Goal: Task Accomplishment & Management: Complete application form

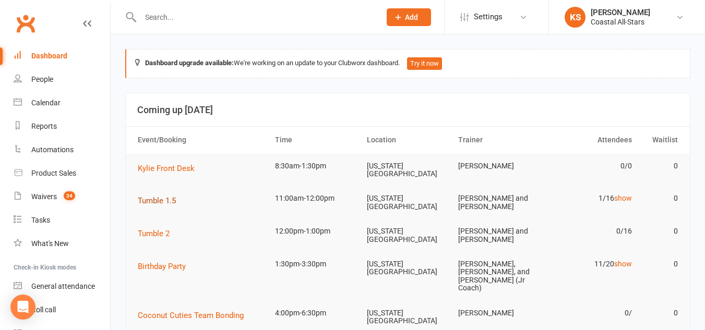
click at [155, 201] on span "Tumble 1.5" at bounding box center [157, 200] width 38 height 9
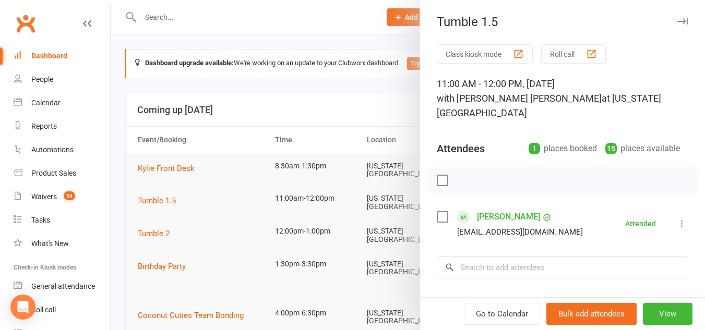
click at [170, 235] on div at bounding box center [408, 165] width 595 height 330
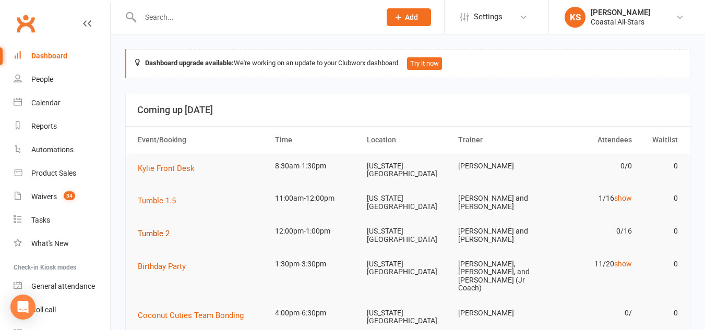
click at [153, 230] on span "Tumble 2" at bounding box center [154, 233] width 32 height 9
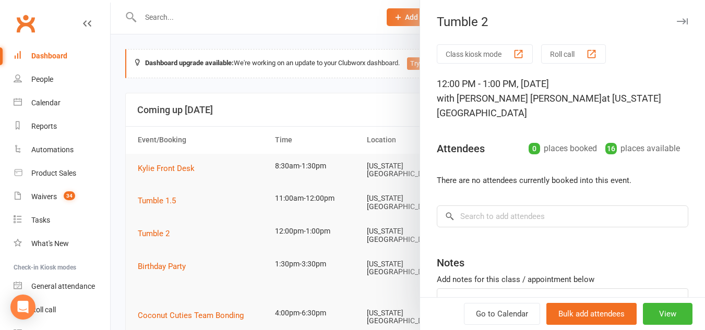
drag, startPoint x: 645, startPoint y: 309, endPoint x: 679, endPoint y: 267, distance: 53.5
click at [679, 267] on div "Class kiosk mode Roll call 12:00 PM - 1:00 PM, Saturday, August, 16, 2025 with …" at bounding box center [562, 209] width 285 height 331
click at [514, 206] on input "search" at bounding box center [563, 217] width 252 height 22
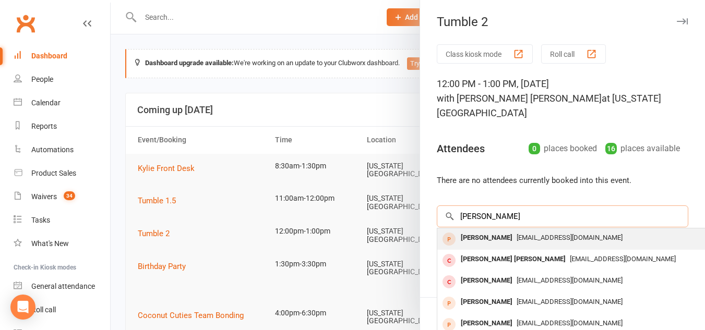
type input "kat timothy"
click at [517, 234] on span "katherineetimothy@gmail.com" at bounding box center [570, 238] width 106 height 8
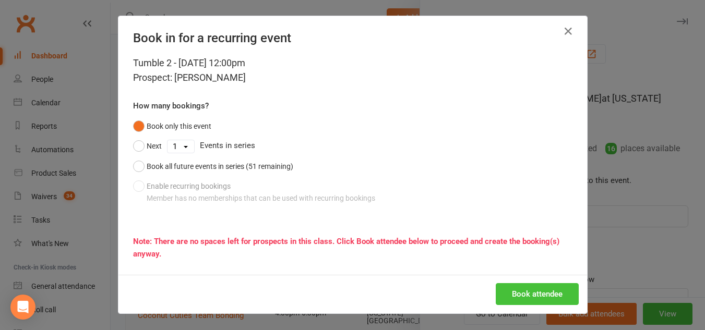
click at [535, 299] on button "Book attendee" at bounding box center [537, 294] width 83 height 22
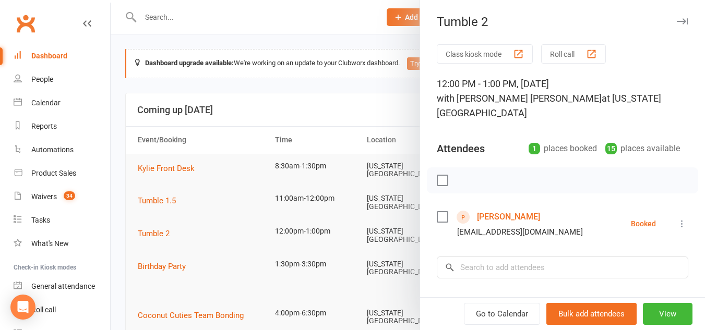
click at [676, 16] on button "button" at bounding box center [682, 21] width 13 height 13
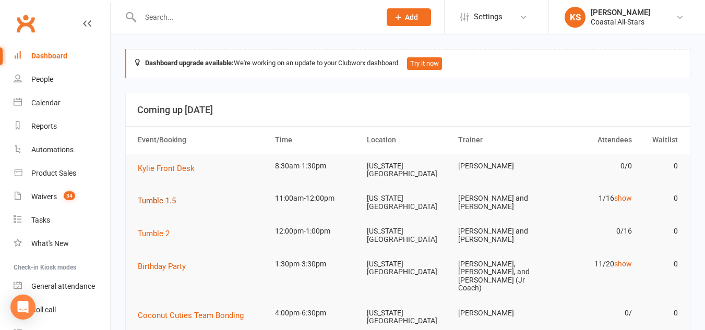
click at [162, 202] on span "Tumble 1.5" at bounding box center [157, 200] width 38 height 9
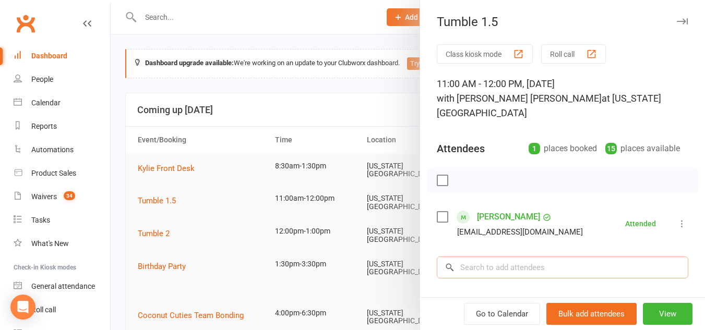
click at [498, 258] on input "search" at bounding box center [563, 268] width 252 height 22
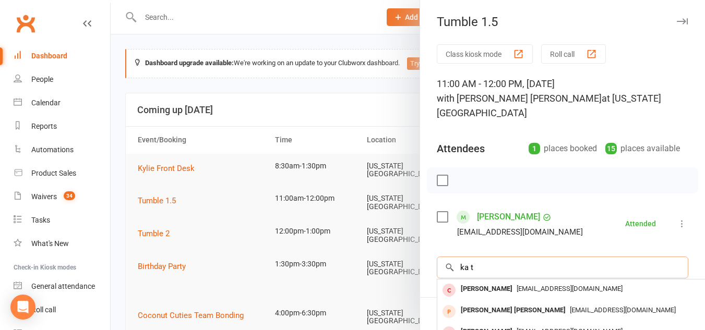
click at [498, 258] on input "ka t" at bounding box center [563, 268] width 252 height 22
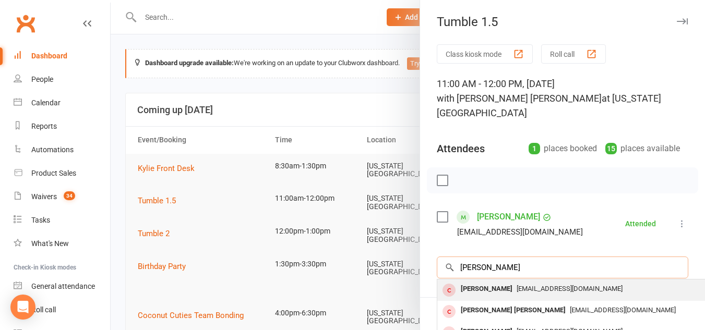
type input "[PERSON_NAME]"
click at [517, 285] on span "[EMAIL_ADDRESS][DOMAIN_NAME]" at bounding box center [570, 289] width 106 height 8
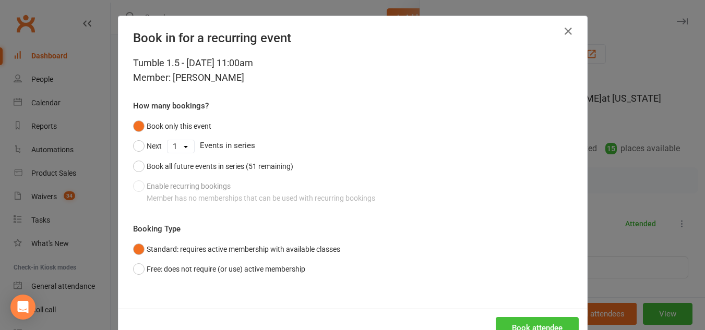
click at [552, 329] on button "Book attendee" at bounding box center [537, 328] width 83 height 22
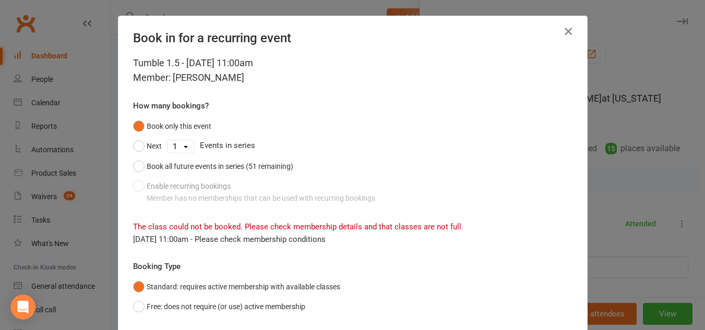
click at [566, 29] on icon "button" at bounding box center [568, 31] width 13 height 13
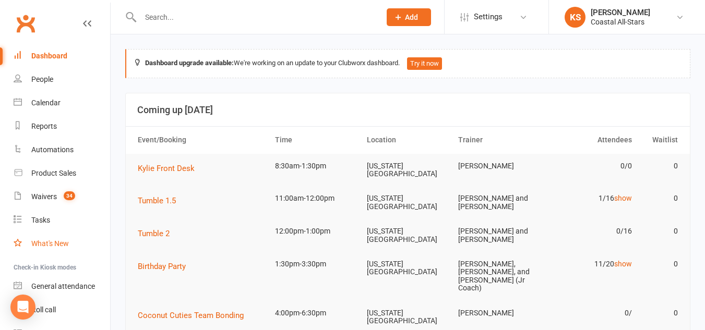
scroll to position [54, 0]
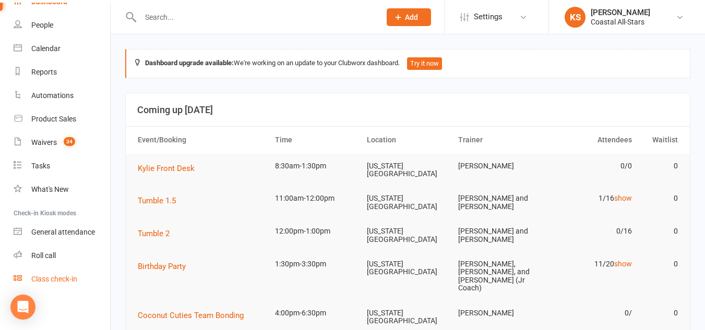
click at [68, 283] on div "Class check-in" at bounding box center [54, 279] width 46 height 8
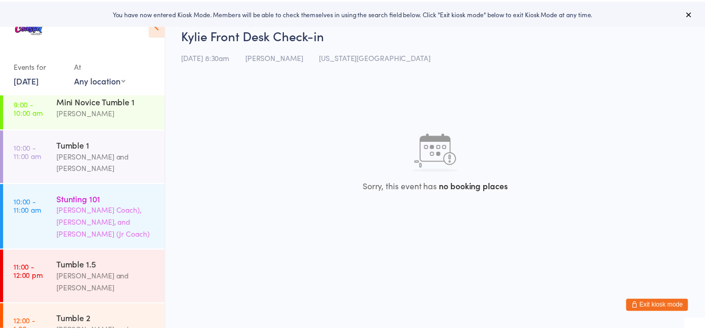
scroll to position [447, 0]
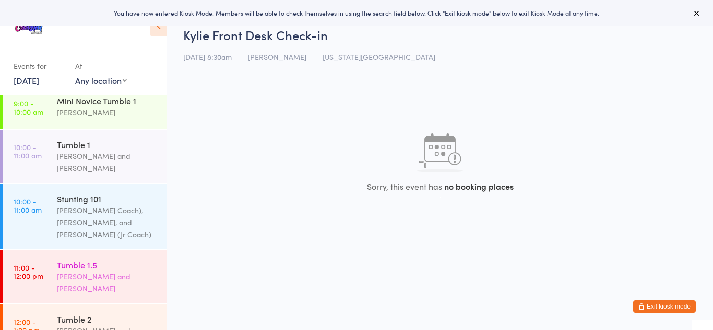
click at [85, 259] on div "Tumble 1.5" at bounding box center [107, 264] width 101 height 11
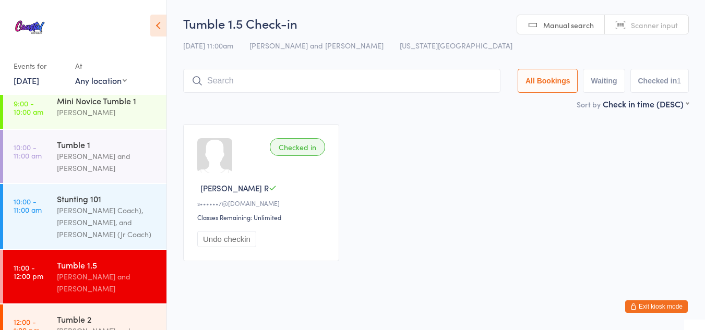
click at [667, 306] on button "Exit kiosk mode" at bounding box center [656, 307] width 63 height 13
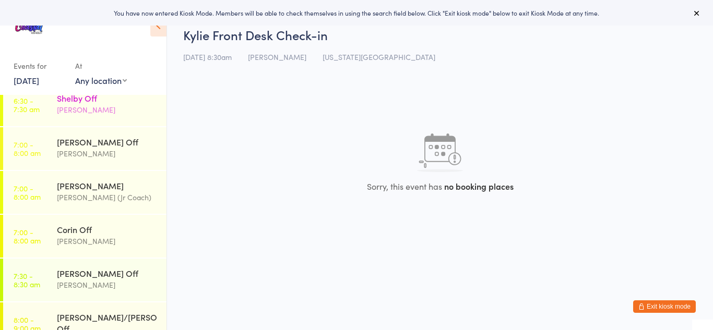
scroll to position [122, 0]
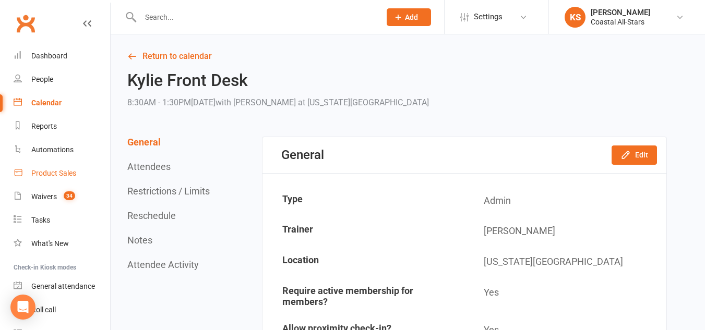
click at [57, 173] on div "Product Sales" at bounding box center [53, 173] width 45 height 8
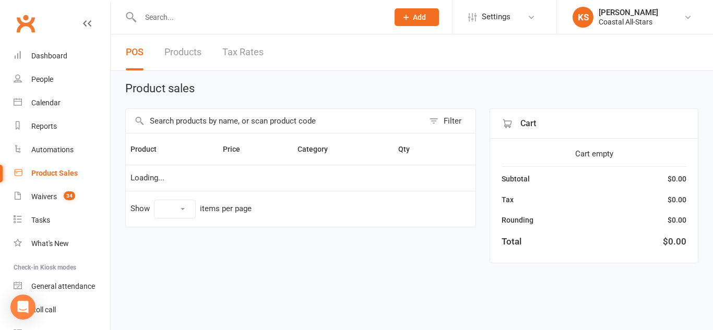
select select "10"
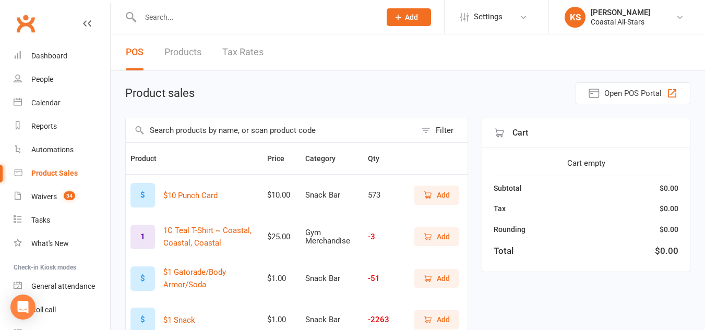
click at [232, 131] on input "text" at bounding box center [271, 131] width 290 height 24
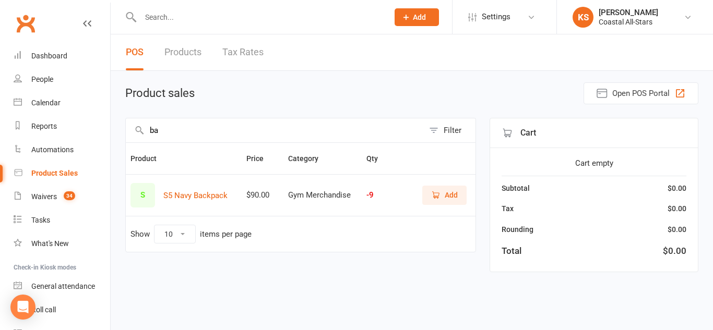
type input "b"
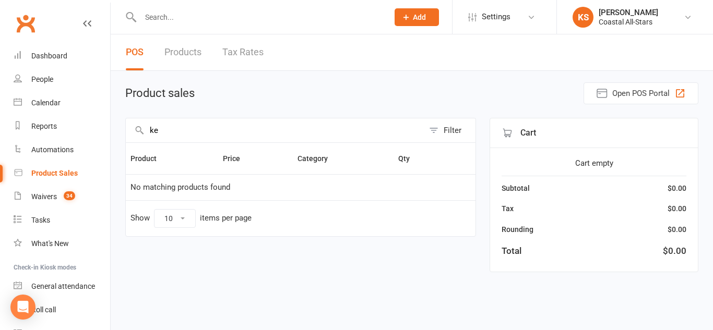
type input "k"
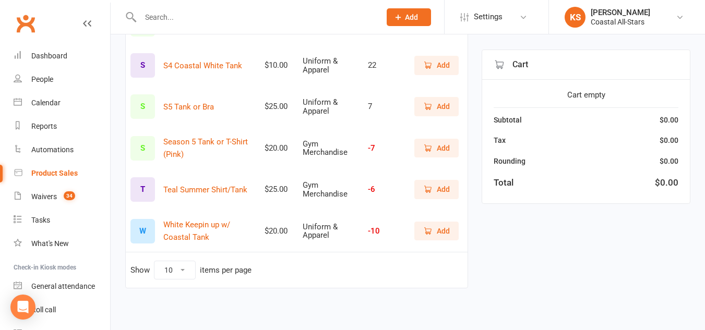
scroll to position [172, 0]
type input "tank"
click at [431, 235] on icon "button" at bounding box center [427, 230] width 9 height 9
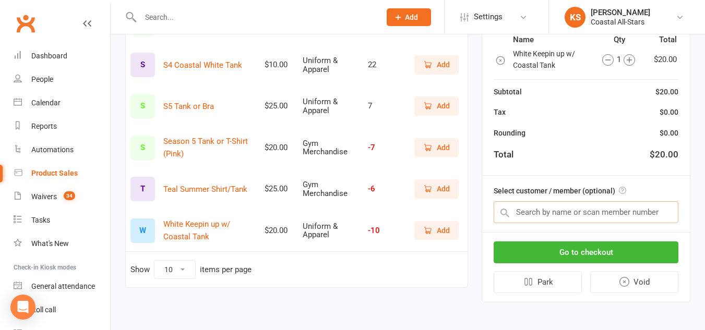
click at [546, 214] on input "text" at bounding box center [586, 213] width 185 height 22
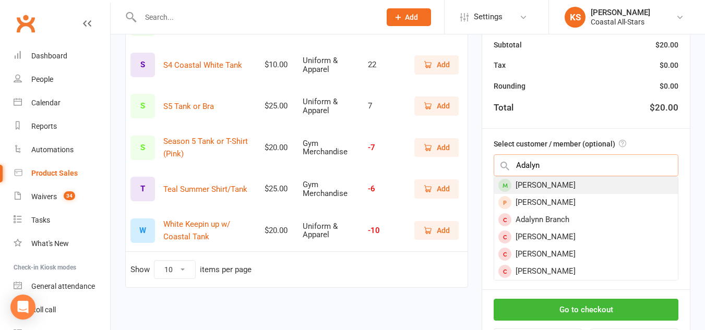
type input "Adalyn"
click at [594, 182] on div "[PERSON_NAME]" at bounding box center [586, 185] width 184 height 17
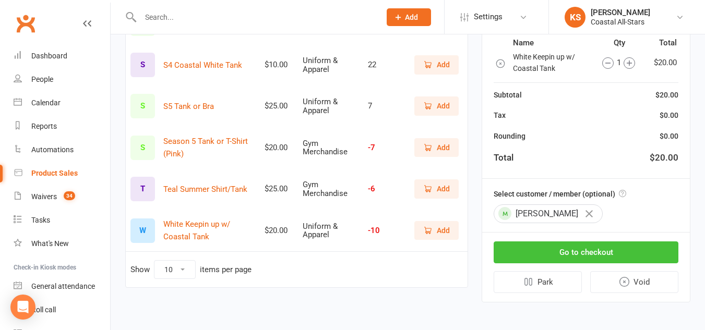
click at [614, 255] on button "Go to checkout" at bounding box center [586, 253] width 185 height 22
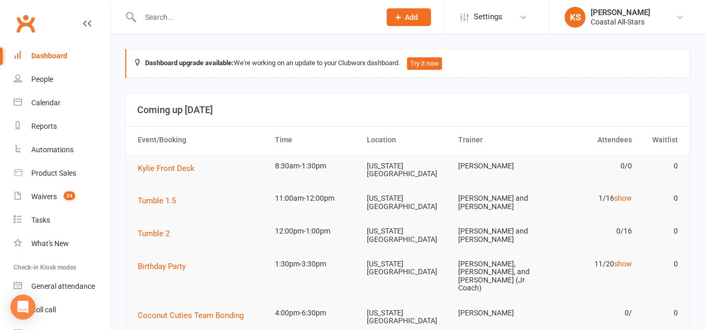
click at [397, 13] on icon at bounding box center [398, 17] width 9 height 9
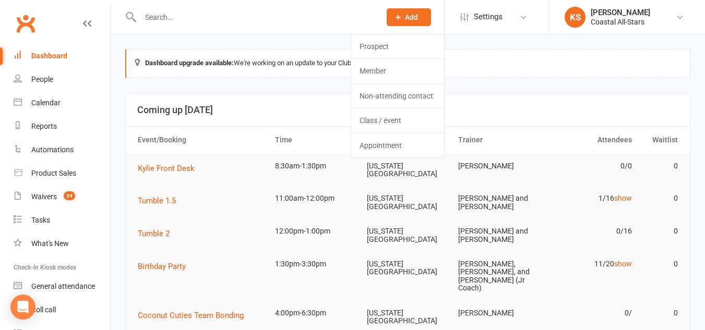
click at [408, 17] on span "Add" at bounding box center [411, 17] width 13 height 8
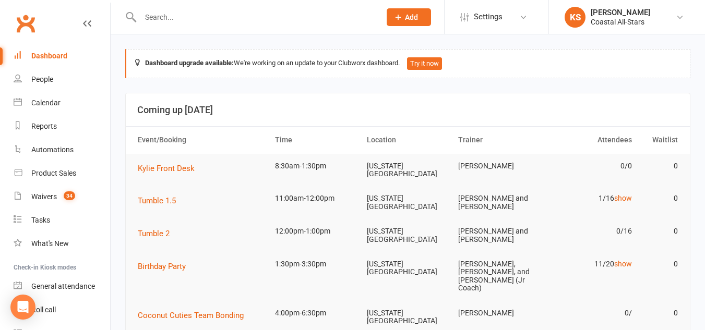
click at [408, 17] on span "Add" at bounding box center [411, 17] width 13 height 8
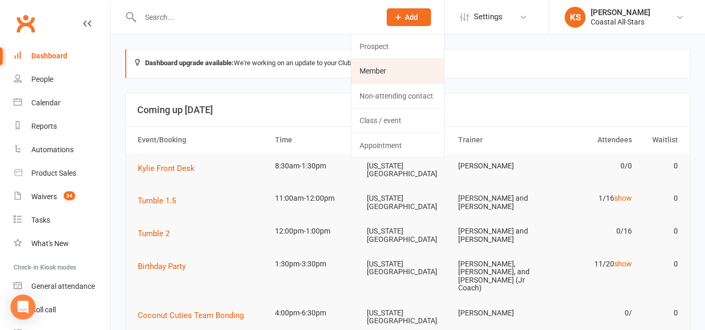
click at [394, 68] on link "Member" at bounding box center [397, 71] width 93 height 24
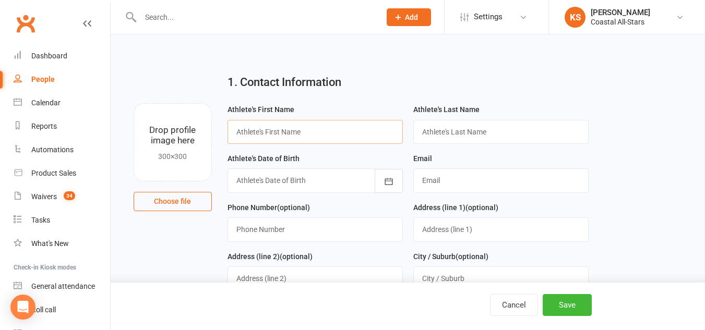
click at [273, 134] on input "text" at bounding box center [315, 132] width 175 height 24
type input "Harper"
click at [432, 138] on input "text" at bounding box center [500, 132] width 175 height 24
type input "Tester"
click at [420, 182] on input "text" at bounding box center [500, 181] width 175 height 24
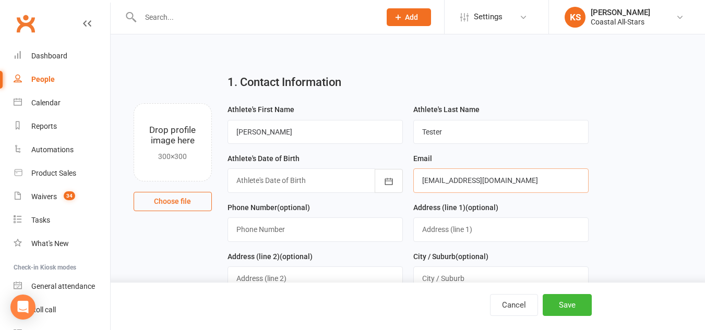
type input "mlhenson78@gmail.com"
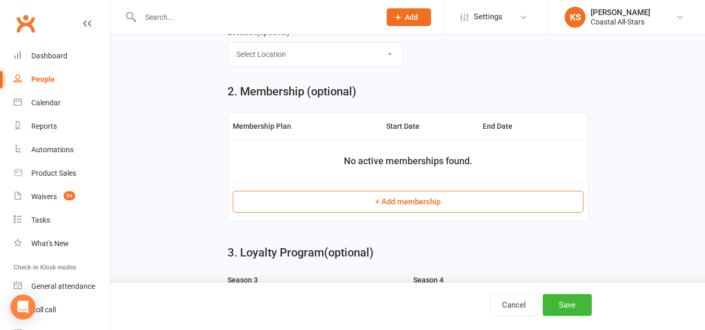
scroll to position [404, 0]
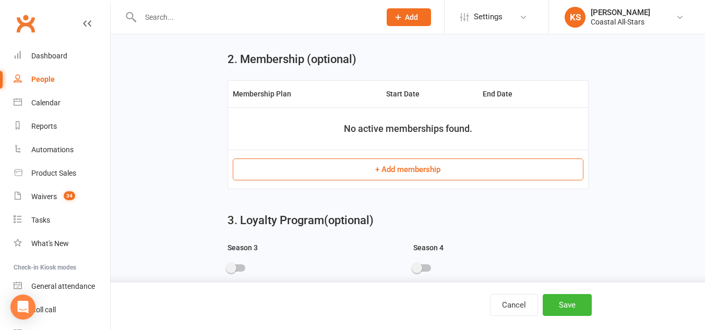
click at [363, 175] on button "+ Add membership" at bounding box center [408, 170] width 351 height 22
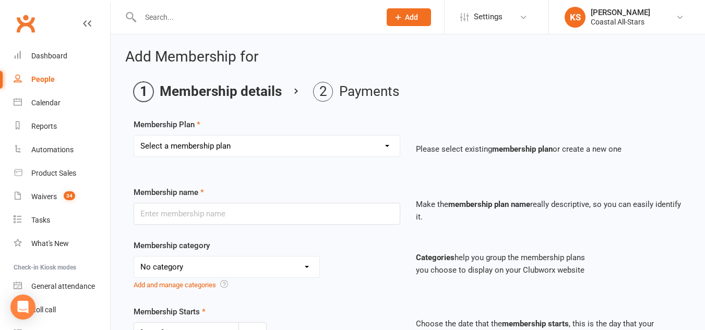
click at [328, 145] on select "Select a membership plan Trial Class Coastal Membership Fee Annual Registration…" at bounding box center [267, 146] width 266 height 21
select select "11"
click at [134, 136] on select "Select a membership plan Trial Class Coastal Membership Fee Annual Registration…" at bounding box center [267, 146] width 266 height 21
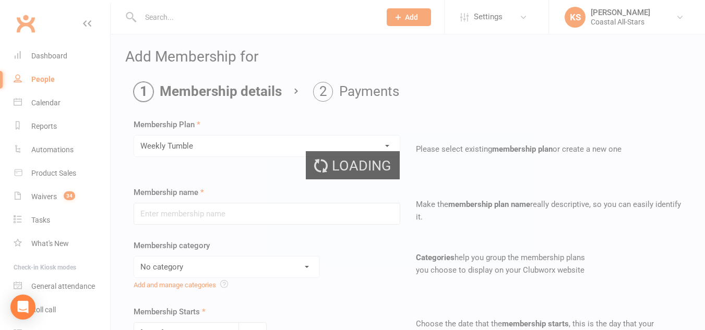
type input "Weekly Tumble"
select select "3"
type input "0"
type input "1"
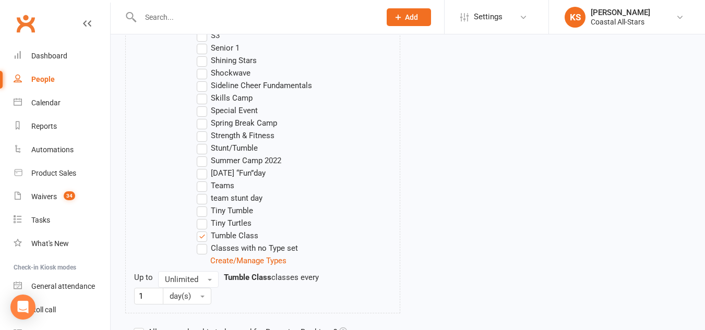
scroll to position [1197, 0]
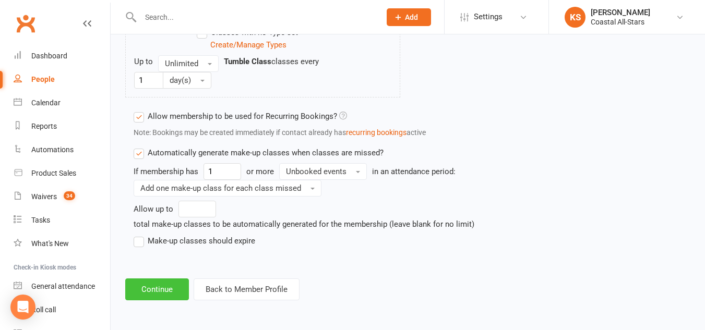
click at [140, 291] on button "Continue" at bounding box center [157, 290] width 64 height 22
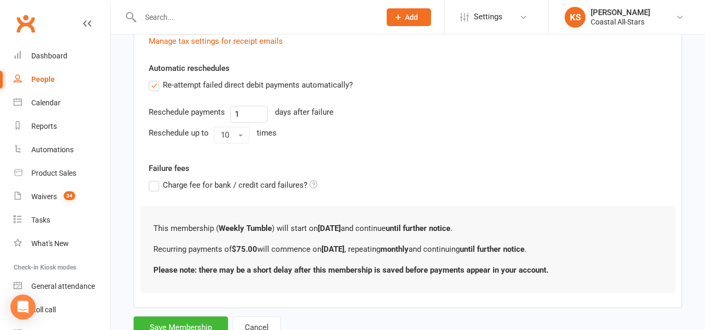
scroll to position [429, 0]
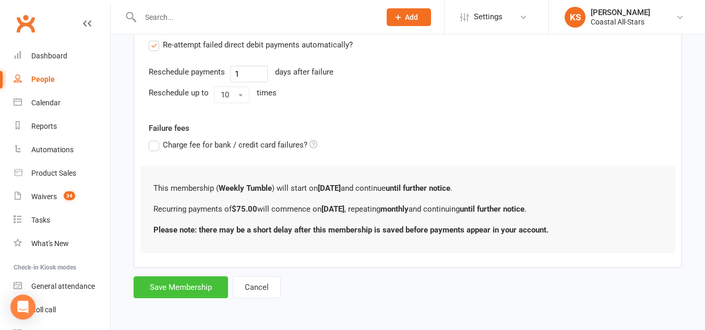
click at [207, 289] on button "Save Membership" at bounding box center [181, 288] width 94 height 22
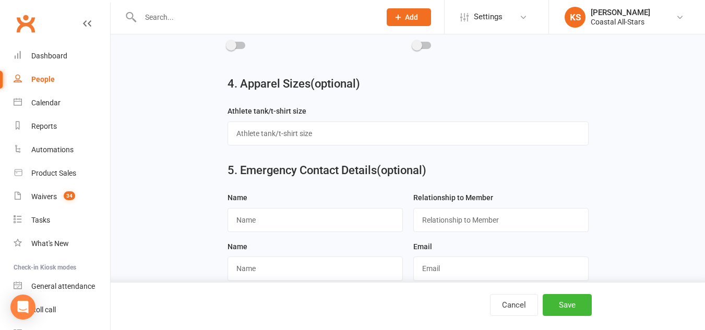
scroll to position [764, 0]
click at [557, 302] on button "Save" at bounding box center [567, 305] width 49 height 22
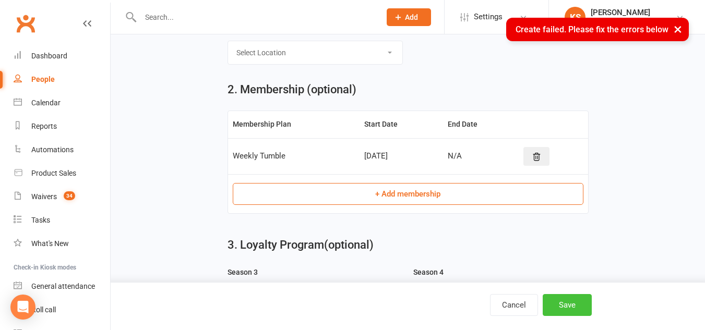
scroll to position [393, 0]
click at [547, 167] on button at bounding box center [537, 157] width 26 height 19
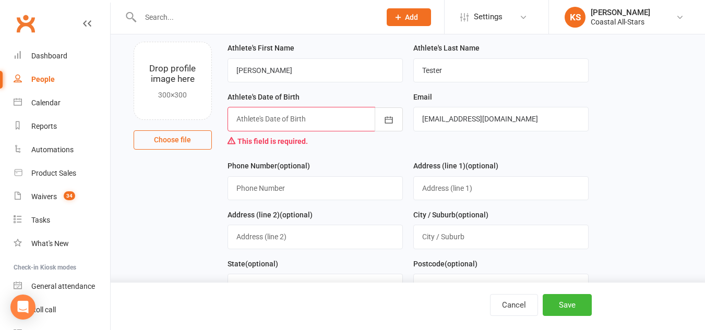
scroll to position [61, 0]
click at [325, 120] on div at bounding box center [315, 120] width 175 height 24
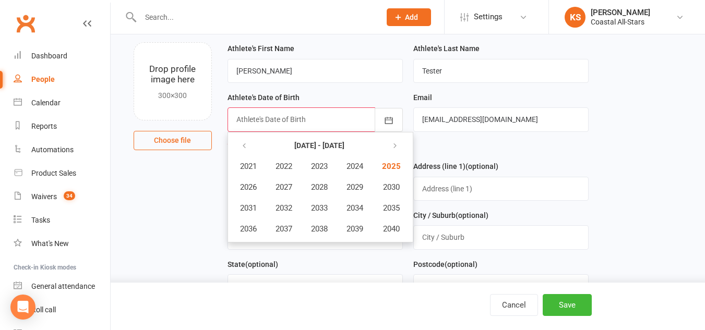
click at [306, 119] on div at bounding box center [315, 120] width 175 height 24
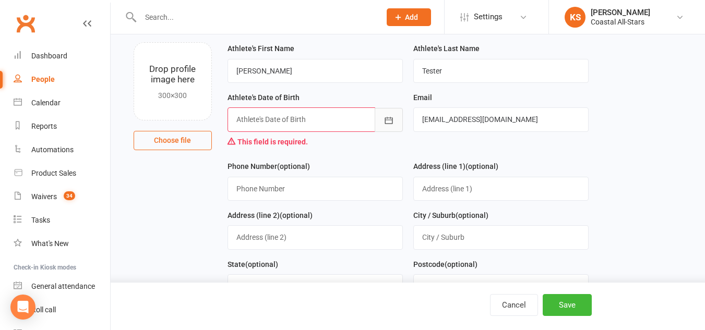
click at [384, 115] on button "button" at bounding box center [389, 120] width 28 height 24
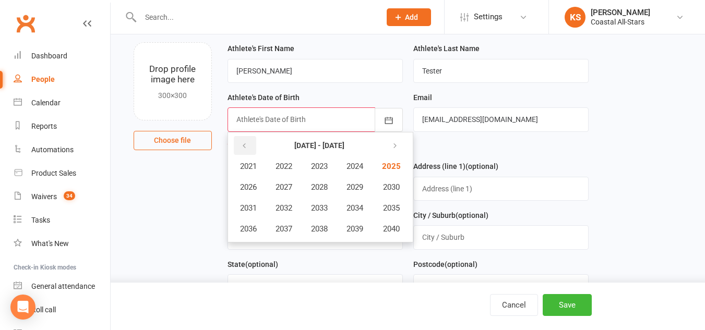
click at [244, 147] on icon "button" at bounding box center [244, 146] width 7 height 8
click at [397, 143] on icon "button" at bounding box center [392, 146] width 7 height 8
click at [236, 137] on button "button" at bounding box center [245, 145] width 22 height 19
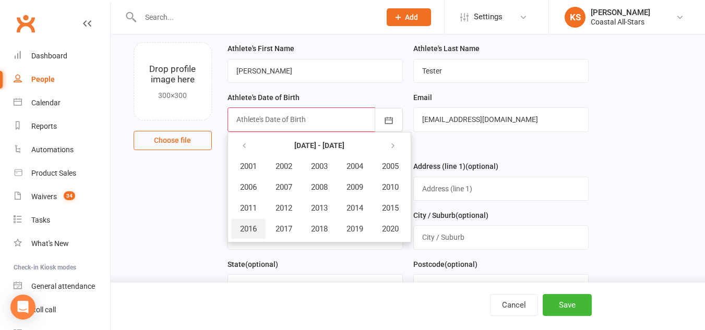
click at [255, 234] on span "2016" at bounding box center [248, 228] width 17 height 9
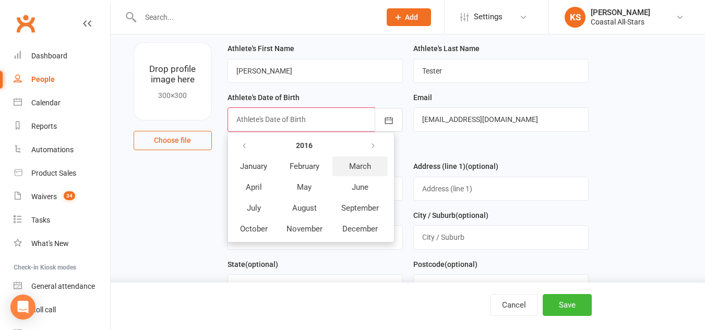
click at [348, 168] on button "March" at bounding box center [360, 167] width 55 height 20
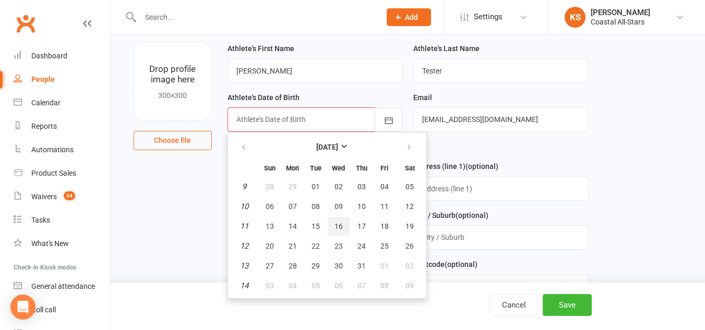
click at [343, 223] on button "16" at bounding box center [339, 226] width 22 height 19
type input "16 Mar 2016"
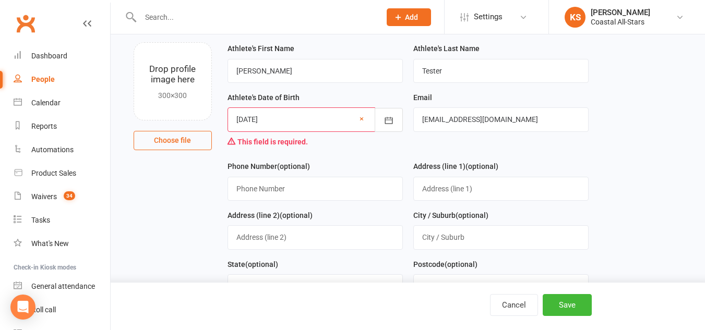
click at [574, 299] on button "Save" at bounding box center [567, 305] width 49 height 22
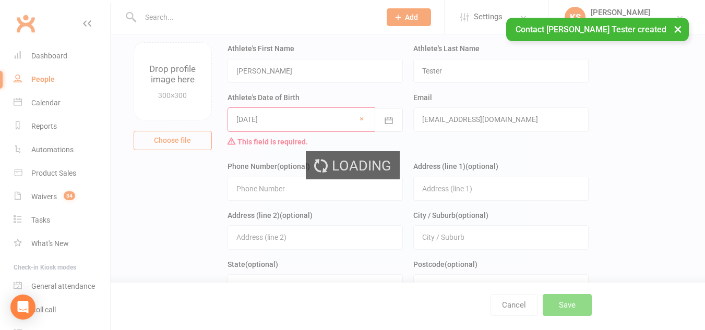
scroll to position [0, 0]
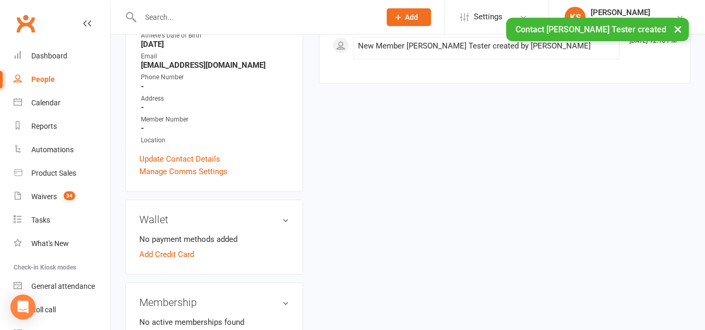
scroll to position [181, 0]
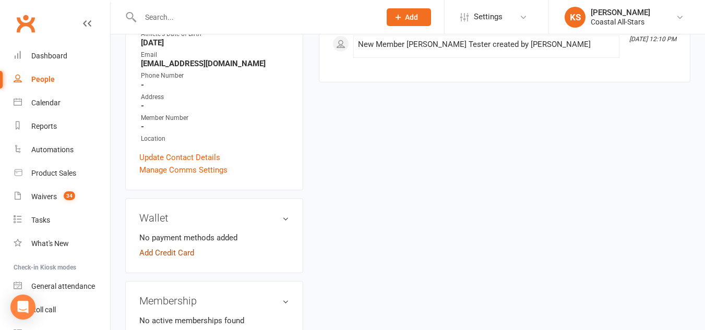
click at [181, 247] on link "Add Credit Card" at bounding box center [166, 253] width 55 height 13
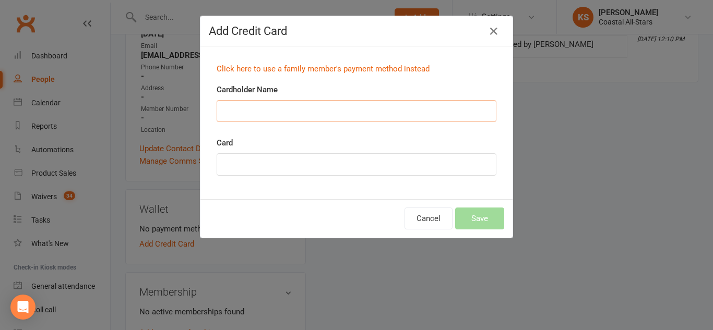
click at [273, 115] on input "Cardholder Name" at bounding box center [357, 111] width 280 height 22
type input "Susan Kelly Henson"
click at [486, 220] on button "Save" at bounding box center [479, 219] width 49 height 22
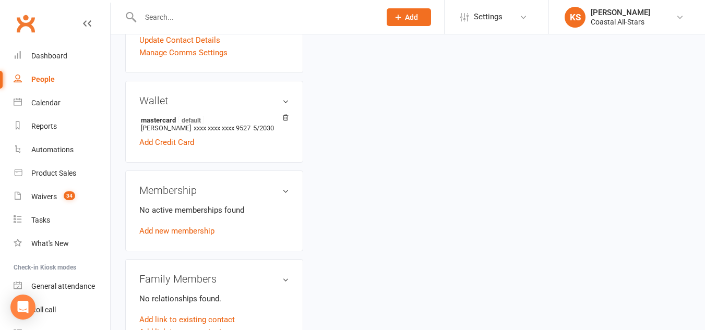
scroll to position [299, 0]
click at [191, 226] on link "Add new membership" at bounding box center [176, 230] width 75 height 9
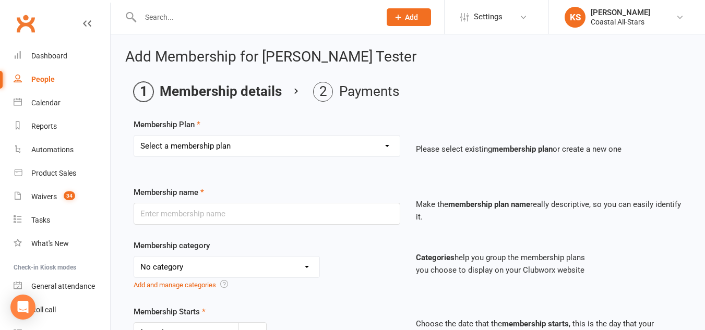
click at [269, 143] on select "Select a membership plan Trial Class Coastal Membership Fee Annual Registration…" at bounding box center [267, 146] width 266 height 21
select select "11"
click at [134, 136] on select "Select a membership plan Trial Class Coastal Membership Fee Annual Registration…" at bounding box center [267, 146] width 266 height 21
type input "Weekly Tumble"
select select "3"
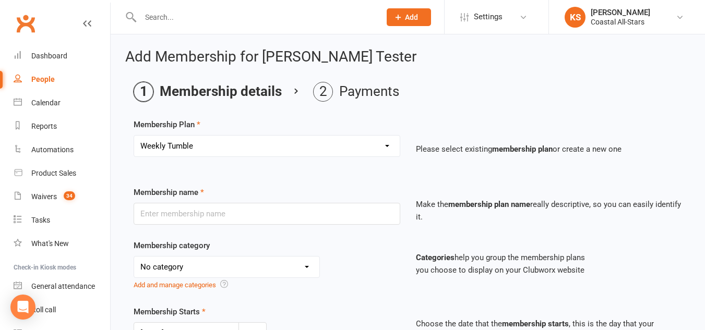
type input "0"
type input "1"
click at [368, 289] on div "No category Birthday Party Camps & Clinics Choreography, Music, and Practice We…" at bounding box center [267, 273] width 267 height 35
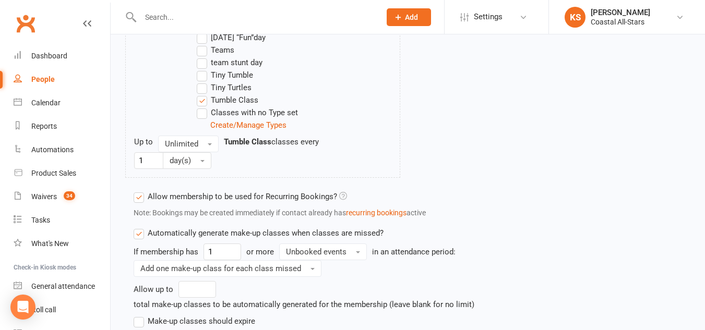
scroll to position [1197, 0]
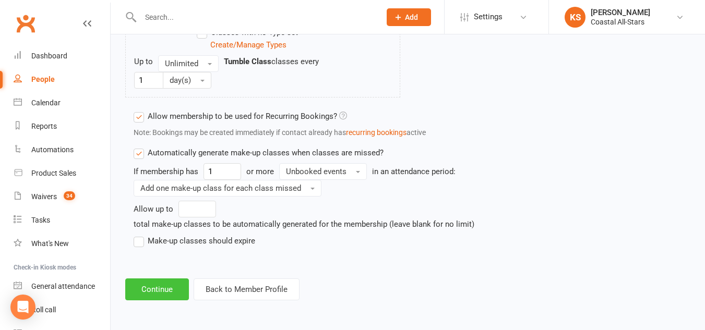
click at [160, 288] on button "Continue" at bounding box center [157, 290] width 64 height 22
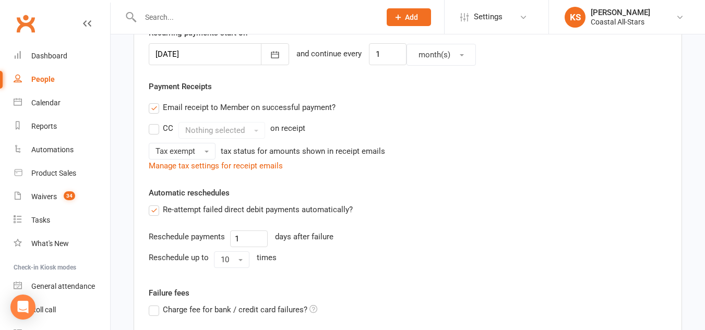
scroll to position [429, 0]
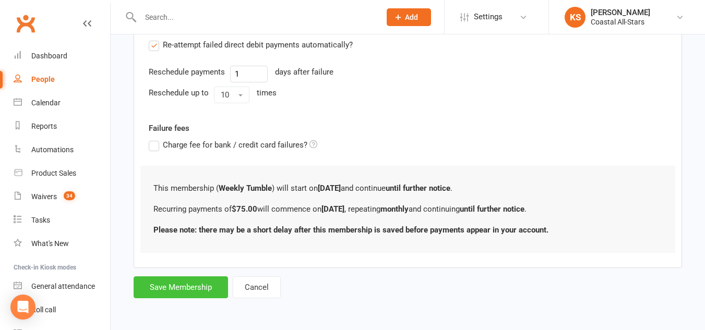
click at [191, 295] on button "Save Membership" at bounding box center [181, 288] width 94 height 22
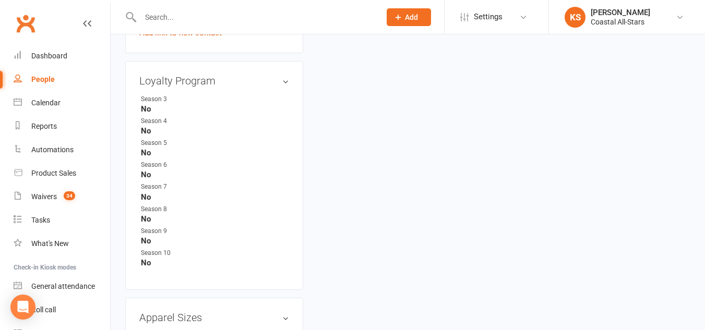
scroll to position [632, 0]
click at [272, 81] on link "edit" at bounding box center [270, 81] width 13 height 9
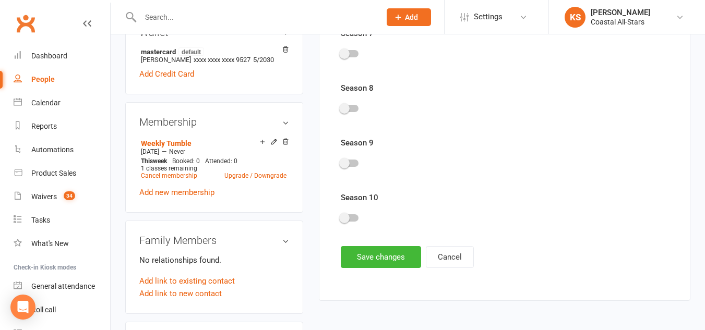
scroll to position [372, 0]
click at [459, 253] on button "Cancel" at bounding box center [450, 257] width 48 height 22
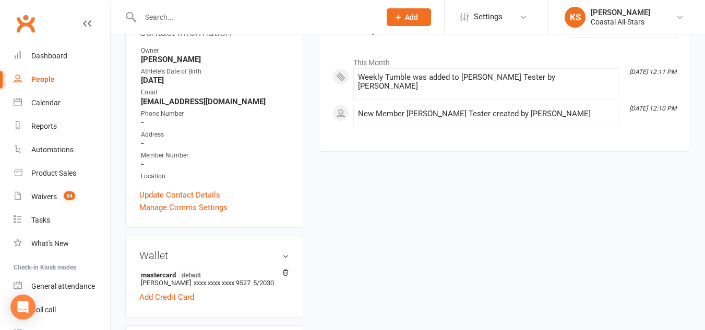
scroll to position [0, 0]
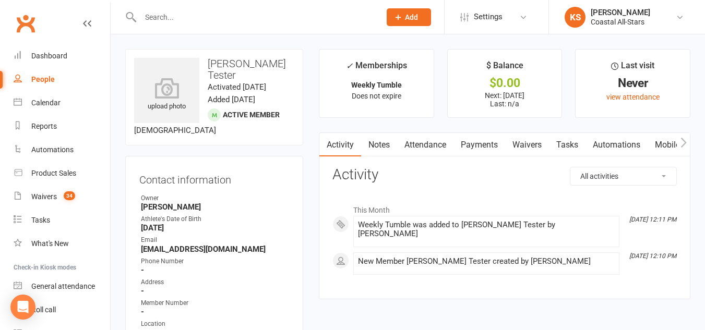
drag, startPoint x: 437, startPoint y: 143, endPoint x: 380, endPoint y: 150, distance: 57.9
drag, startPoint x: 380, startPoint y: 150, endPoint x: 334, endPoint y: 197, distance: 65.3
click at [334, 197] on div "This Month Aug 16, 12:11 PM Weekly Tumble was added to Harper Tester by Kylie S…" at bounding box center [505, 238] width 345 height 92
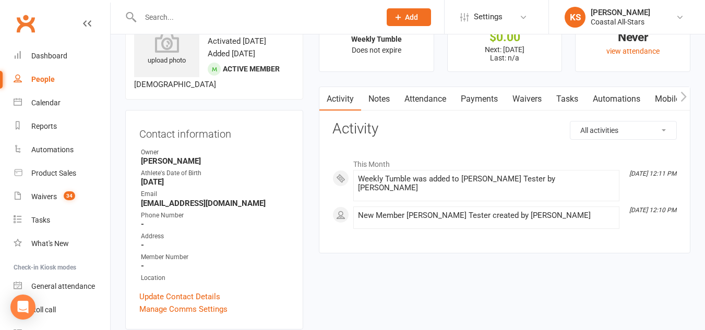
scroll to position [48, 0]
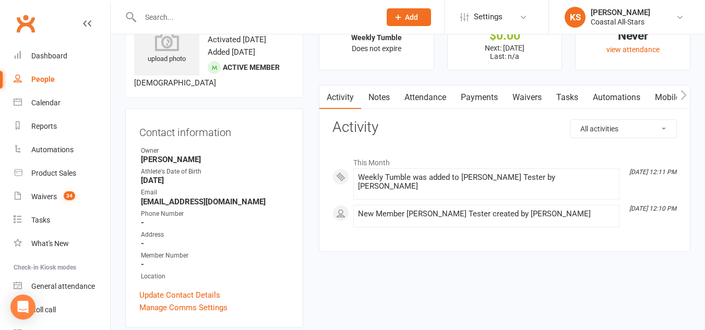
click at [531, 96] on link "Waivers" at bounding box center [527, 98] width 44 height 24
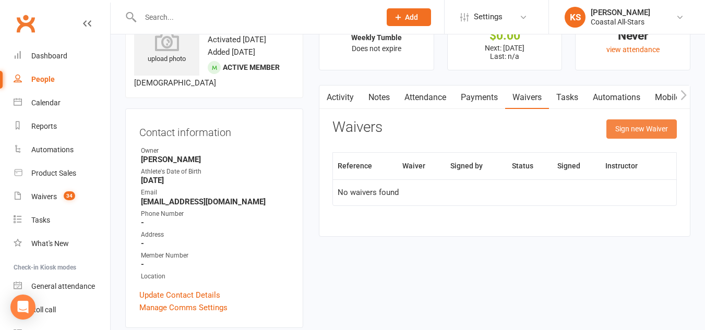
click at [643, 122] on button "Sign new Waiver" at bounding box center [642, 129] width 70 height 19
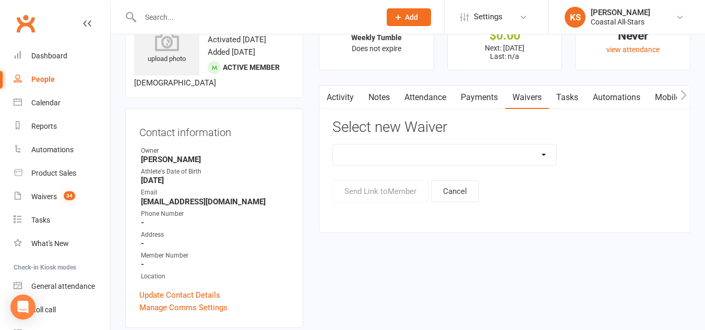
click at [415, 153] on select "AcroYoga 757 Special Event Waiver ACS Event Waiver ([DATE]) Adult 757 Event Wai…" at bounding box center [444, 155] width 223 height 21
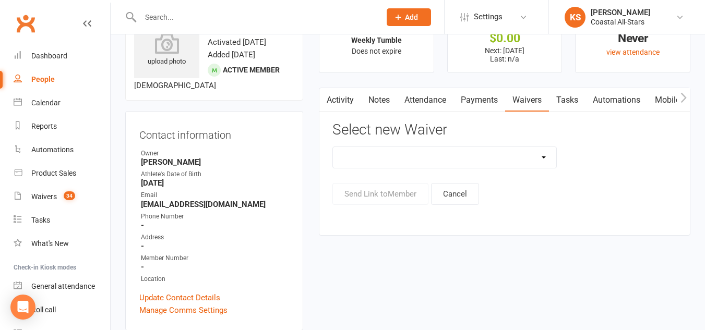
scroll to position [40, 0]
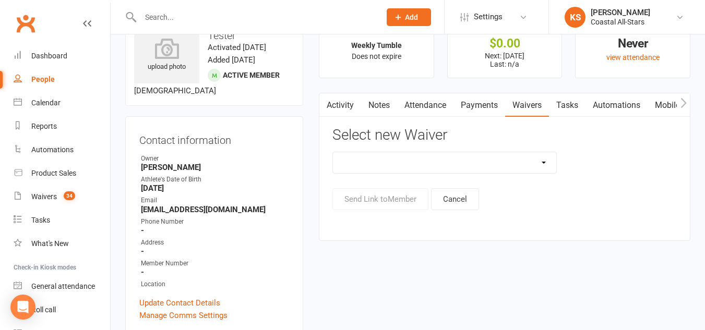
click at [420, 164] on select "AcroYoga 757 Special Event Waiver ACS Event Waiver ([DATE]) Adult 757 Event Wai…" at bounding box center [444, 162] width 223 height 21
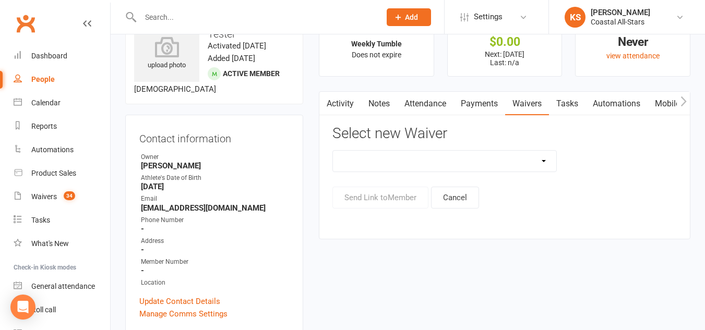
scroll to position [0, 0]
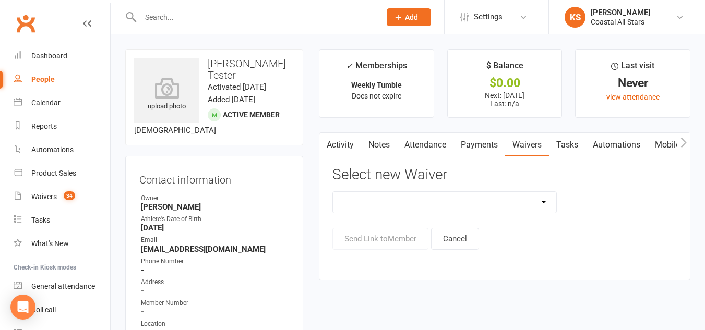
click at [505, 199] on select "AcroYoga 757 Special Event Waiver ACS Event Waiver ([DATE]) Adult 757 Event Wai…" at bounding box center [444, 202] width 223 height 21
click at [287, 261] on div "Phone Number" at bounding box center [215, 262] width 148 height 10
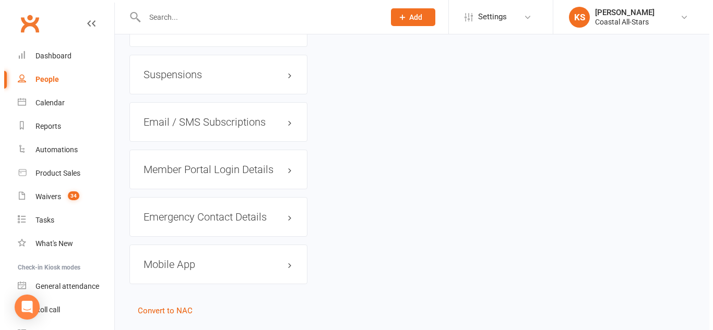
scroll to position [798, 0]
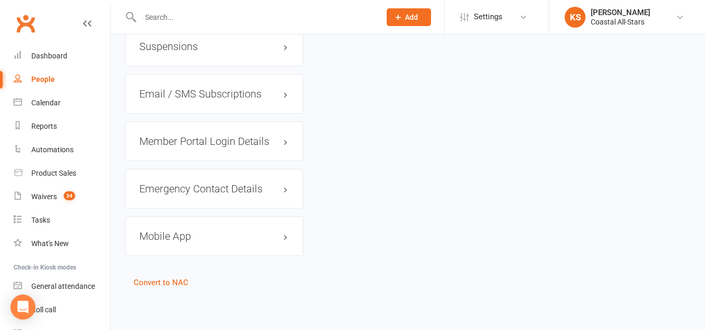
click at [231, 142] on h3 "Member Portal Login Details" at bounding box center [214, 141] width 150 height 11
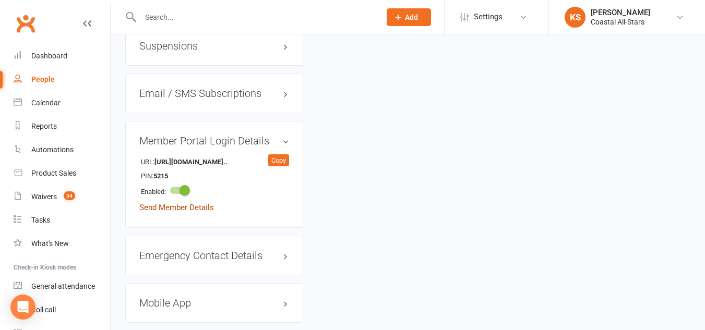
click at [200, 206] on link "Send Member Details" at bounding box center [176, 207] width 75 height 9
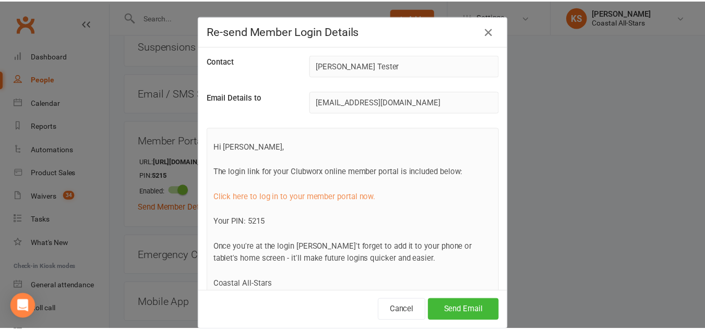
scroll to position [48, 0]
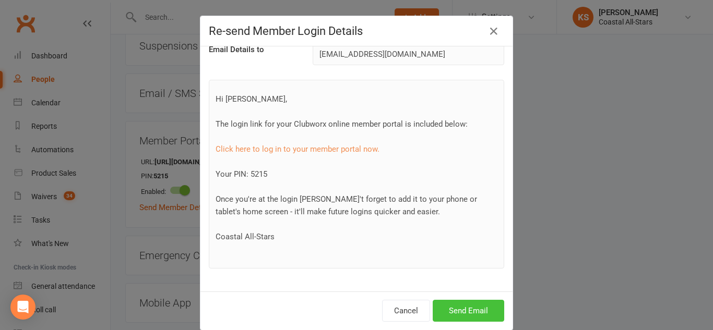
click at [475, 306] on button "Send Email" at bounding box center [469, 311] width 72 height 22
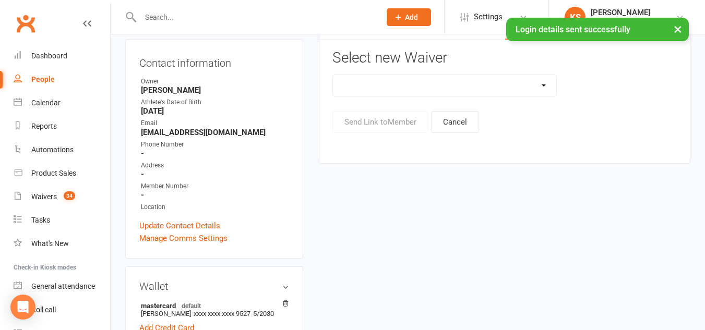
scroll to position [0, 0]
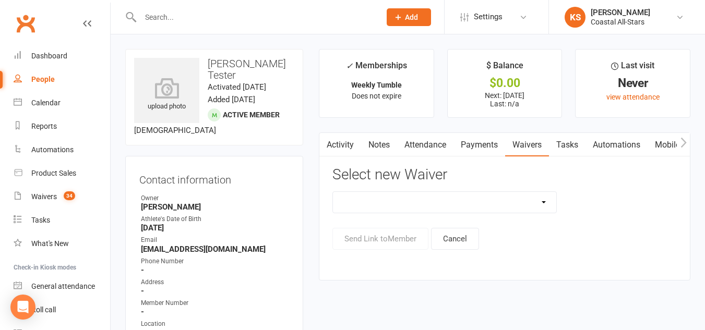
click at [513, 197] on select "AcroYoga 757 Special Event Waiver ACS Event Waiver ([DATE]) Adult 757 Event Wai…" at bounding box center [444, 202] width 223 height 21
select select "13078"
click at [333, 192] on select "AcroYoga 757 Special Event Waiver ACS Event Waiver ([DATE]) Adult 757 Event Wai…" at bounding box center [444, 202] width 223 height 21
click at [421, 233] on button "Send Link to Member" at bounding box center [381, 239] width 96 height 22
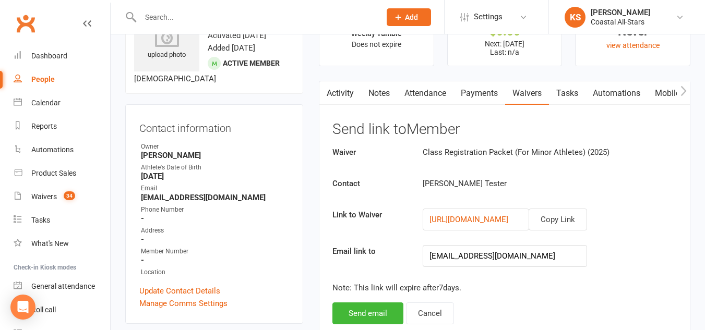
scroll to position [53, 0]
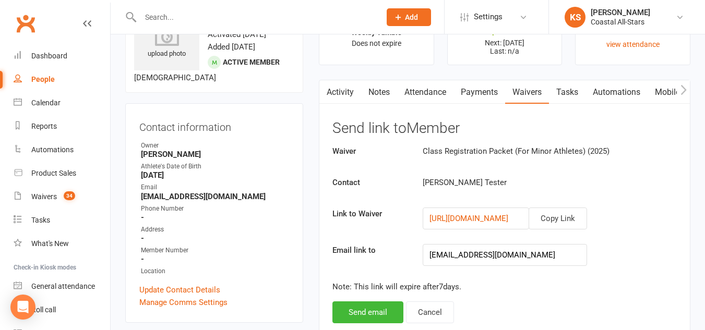
click at [485, 92] on link "Payments" at bounding box center [480, 92] width 52 height 24
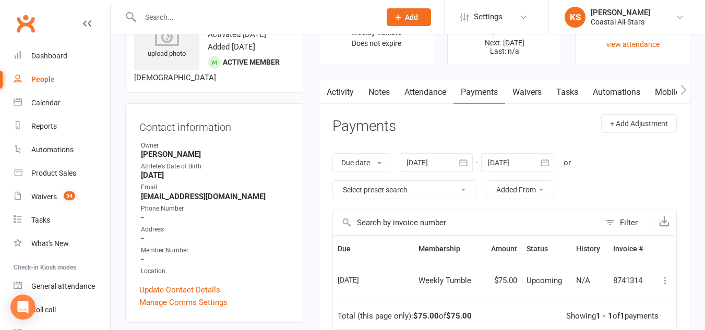
click at [525, 92] on link "Waivers" at bounding box center [527, 92] width 44 height 24
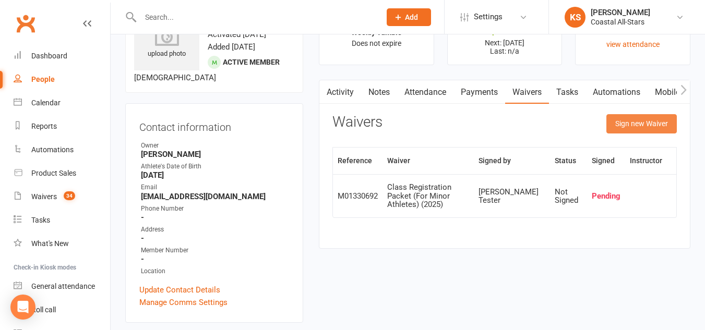
drag, startPoint x: 635, startPoint y: 126, endPoint x: 641, endPoint y: 124, distance: 6.0
click at [641, 124] on button "Sign new Waiver" at bounding box center [642, 123] width 70 height 19
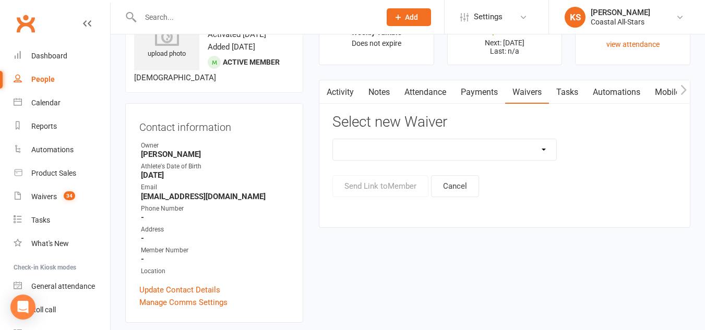
click at [498, 155] on select "AcroYoga 757 Special Event Waiver ACS Event Waiver ([DATE]) Adult 757 Event Wai…" at bounding box center [444, 149] width 223 height 21
select select "13078"
click at [333, 139] on select "AcroYoga 757 Special Event Waiver ACS Event Waiver ([DATE]) Adult 757 Event Wai…" at bounding box center [444, 149] width 223 height 21
click at [384, 199] on div "Activity Notes Attendance Payments Waivers Tasks Automations Mobile App Assessm…" at bounding box center [505, 154] width 372 height 148
click at [416, 179] on button "Send Link to Member" at bounding box center [381, 186] width 96 height 22
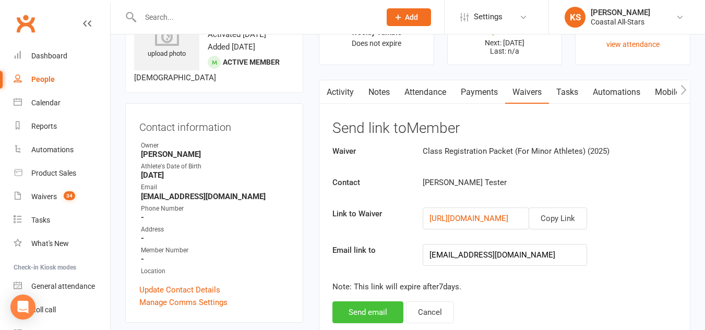
click at [378, 302] on button "Send email" at bounding box center [368, 313] width 71 height 22
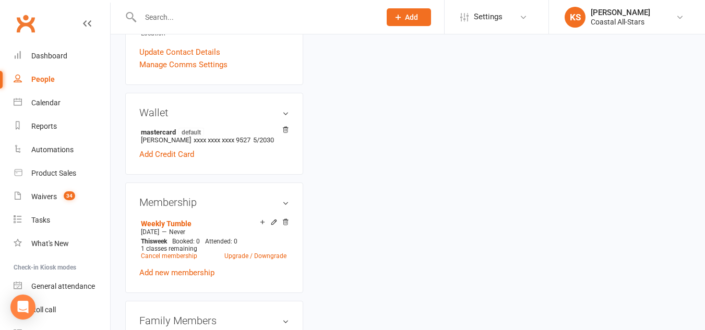
scroll to position [294, 0]
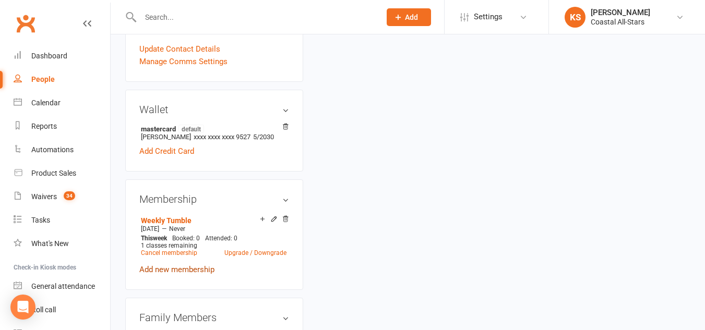
click at [184, 269] on link "Add new membership" at bounding box center [176, 269] width 75 height 9
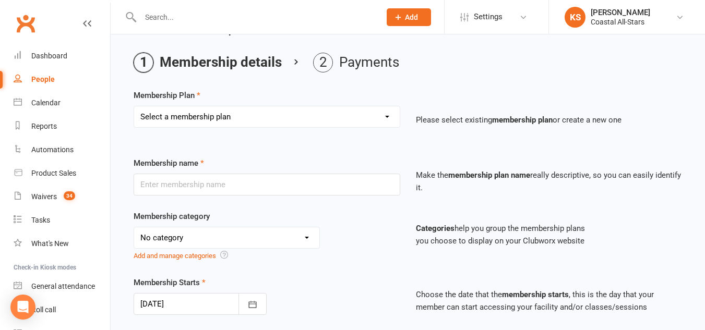
scroll to position [30, 0]
click at [221, 119] on select "Select a membership plan Trial Class Coastal Membership Fee Annual Registration…" at bounding box center [267, 116] width 266 height 21
click at [249, 91] on div "Membership Plan Select a membership plan Trial Class Coastal Membership Fee Ann…" at bounding box center [408, 115] width 549 height 53
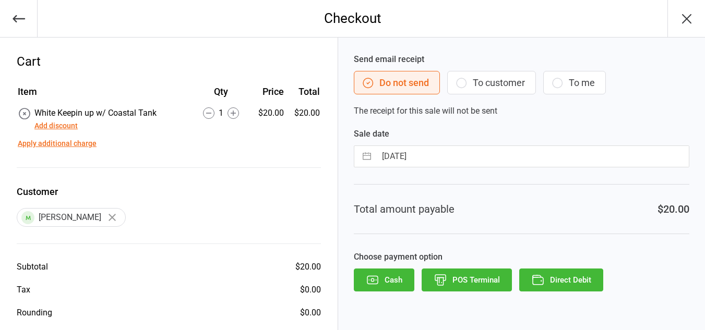
click at [486, 75] on button "To customer" at bounding box center [491, 82] width 89 height 23
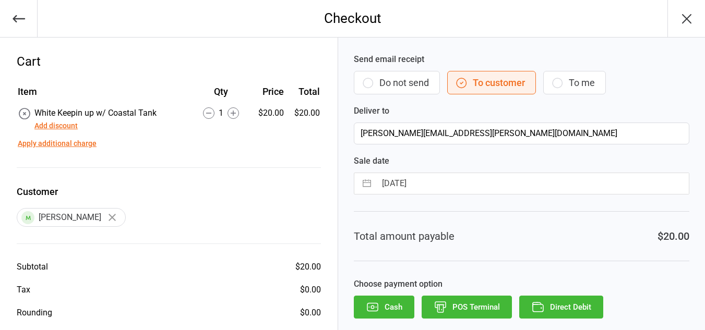
click at [55, 122] on button "Add discount" at bounding box center [55, 126] width 43 height 11
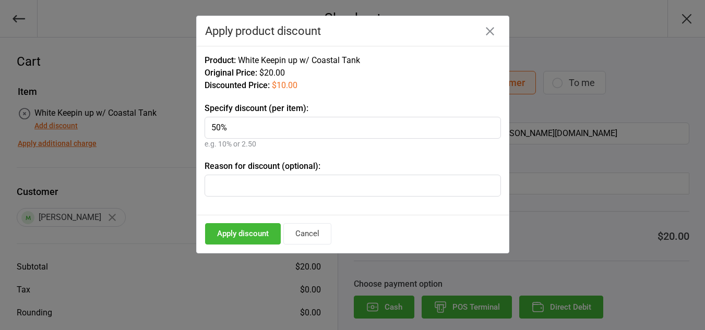
type input "50%"
click at [264, 234] on button "Apply discount" at bounding box center [243, 233] width 76 height 21
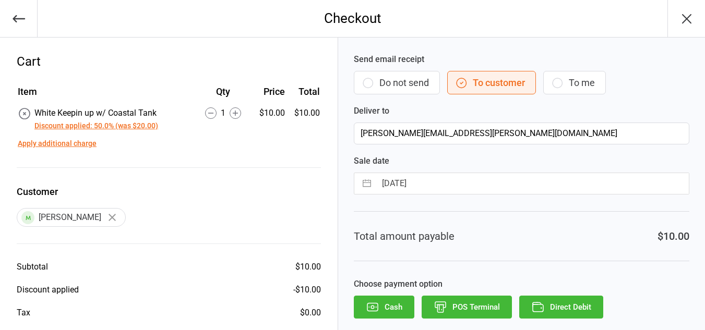
click at [47, 139] on button "Apply additional charge" at bounding box center [57, 143] width 79 height 11
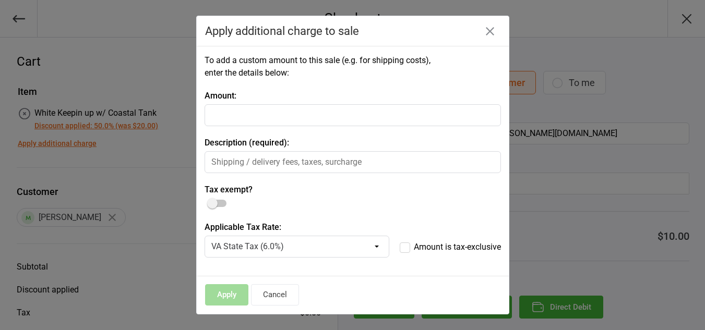
click at [489, 29] on icon "button" at bounding box center [490, 31] width 8 height 8
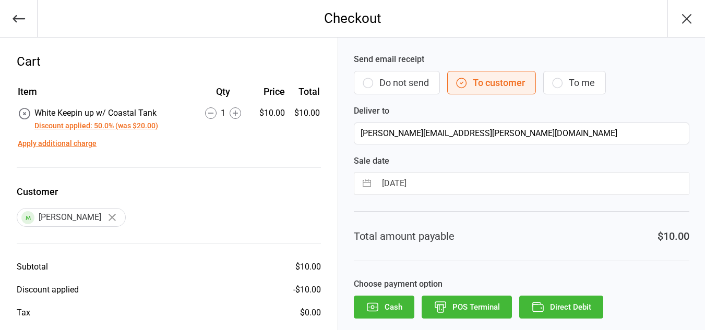
click at [535, 303] on icon "button" at bounding box center [535, 304] width 5 height 2
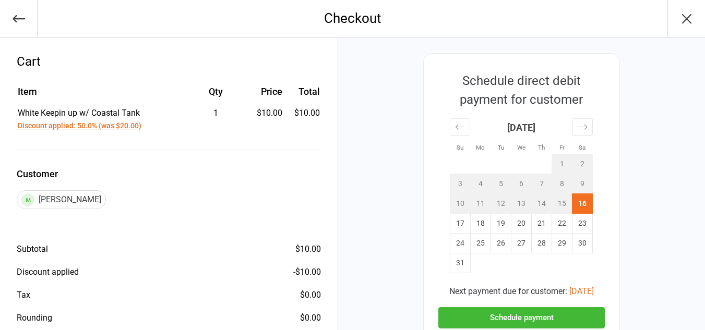
click at [522, 318] on button "Schedule payment" at bounding box center [522, 317] width 167 height 21
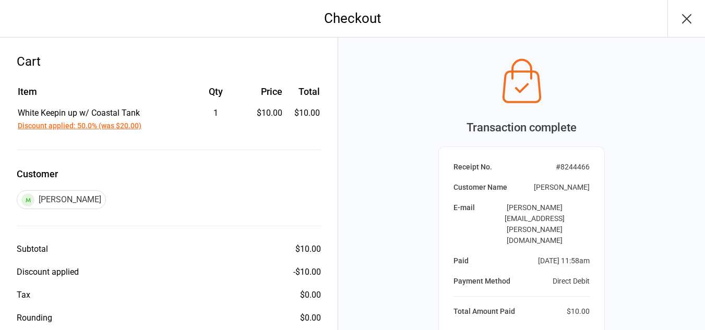
click at [683, 18] on icon "button" at bounding box center [687, 18] width 17 height 17
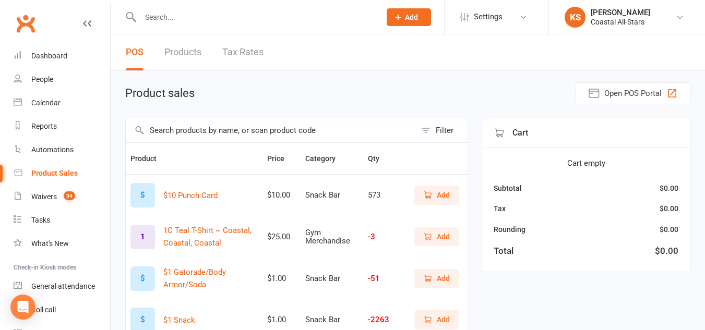
click at [292, 127] on input "text" at bounding box center [271, 131] width 290 height 24
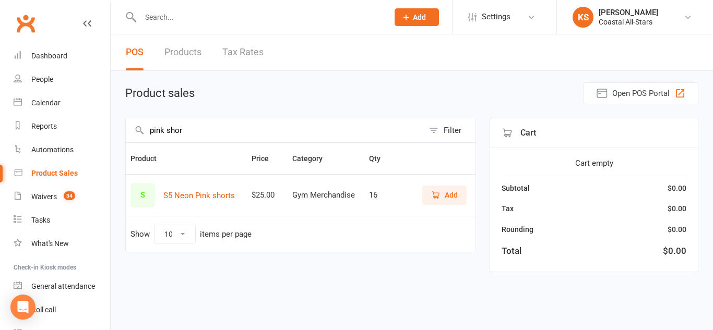
type input "pink shor"
click at [440, 195] on icon "button" at bounding box center [435, 195] width 9 height 9
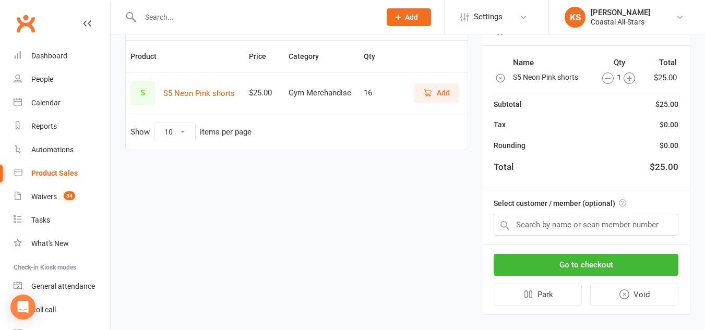
scroll to position [103, 0]
click at [598, 224] on input "text" at bounding box center [586, 224] width 185 height 22
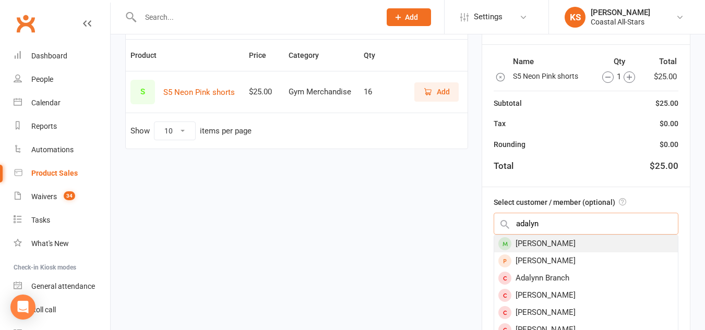
type input "adalyn"
click at [599, 240] on div "[PERSON_NAME]" at bounding box center [586, 243] width 184 height 17
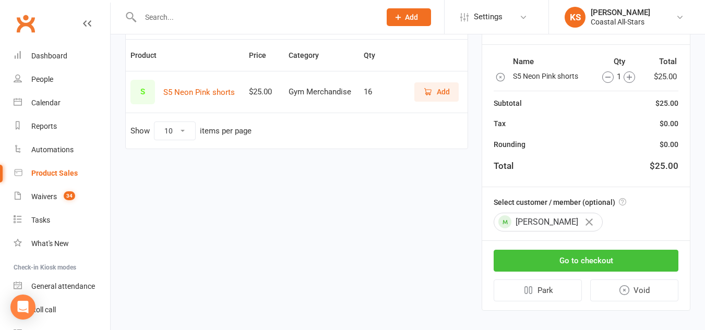
click at [601, 261] on button "Go to checkout" at bounding box center [586, 261] width 185 height 22
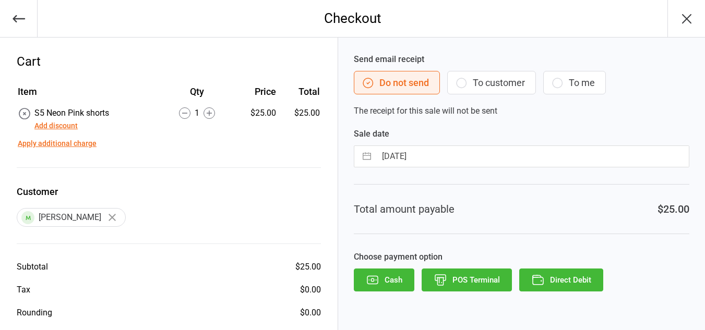
click at [517, 84] on button "To customer" at bounding box center [491, 82] width 89 height 23
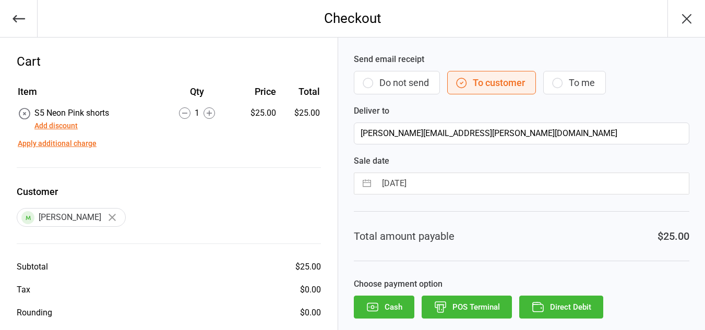
click at [581, 314] on button "Direct Debit" at bounding box center [561, 307] width 84 height 23
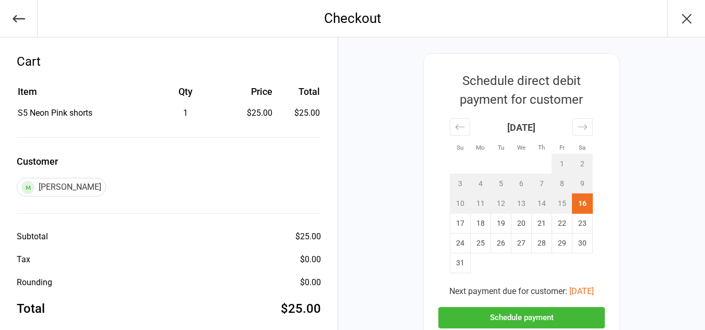
click at [576, 202] on td "16" at bounding box center [583, 204] width 20 height 20
click at [537, 314] on button "Schedule payment" at bounding box center [522, 317] width 167 height 21
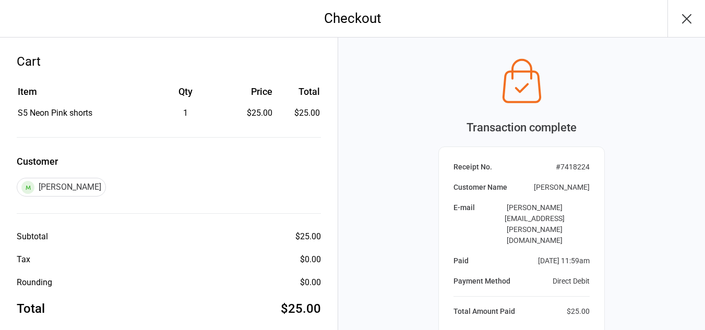
click at [684, 25] on icon "button" at bounding box center [687, 18] width 17 height 17
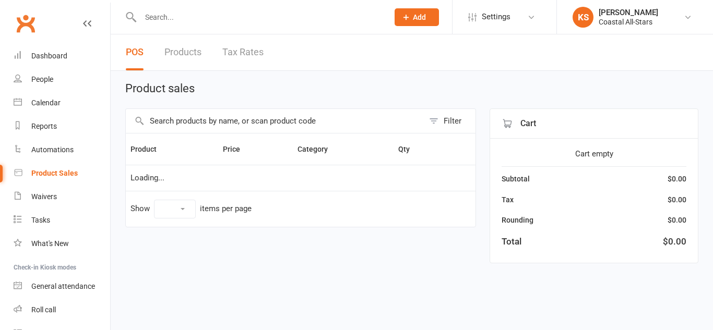
select select "10"
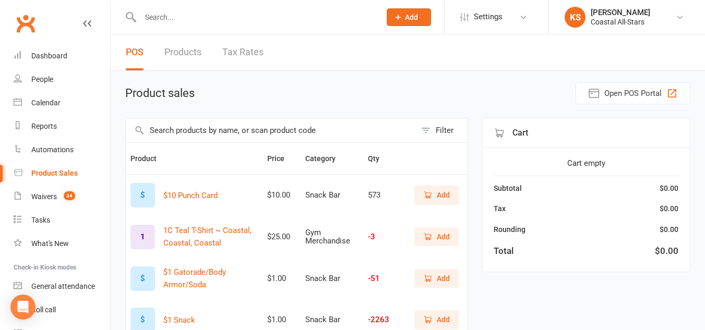
click at [255, 21] on input "text" at bounding box center [255, 17] width 236 height 15
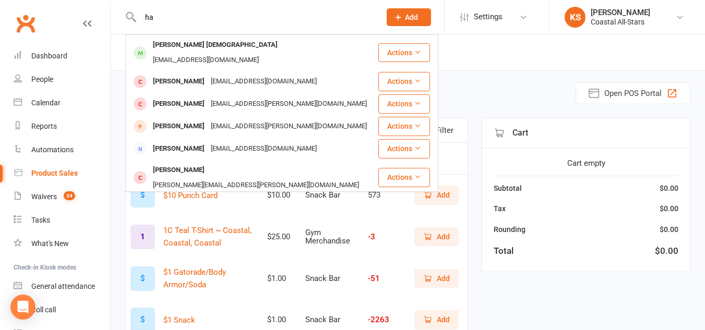
type input "h"
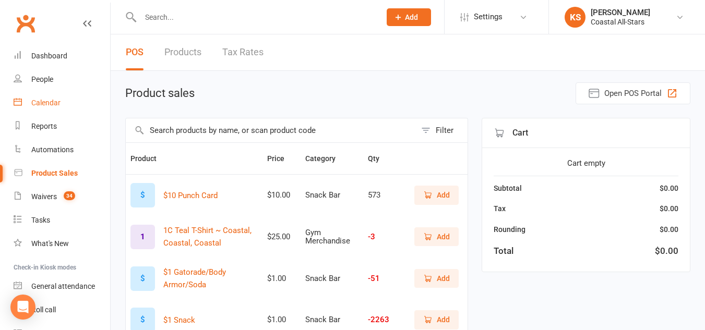
click at [60, 96] on link "Calendar" at bounding box center [62, 102] width 97 height 23
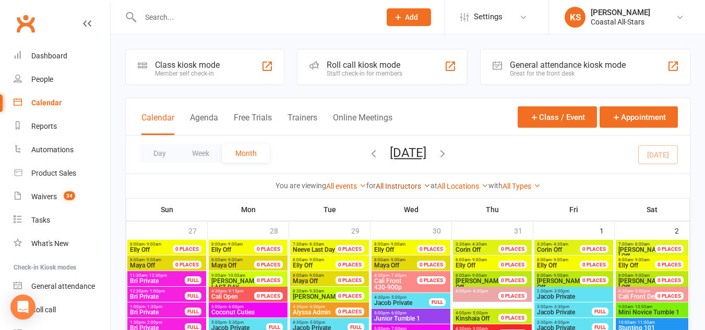
click at [403, 188] on link "All Instructors" at bounding box center [403, 186] width 55 height 8
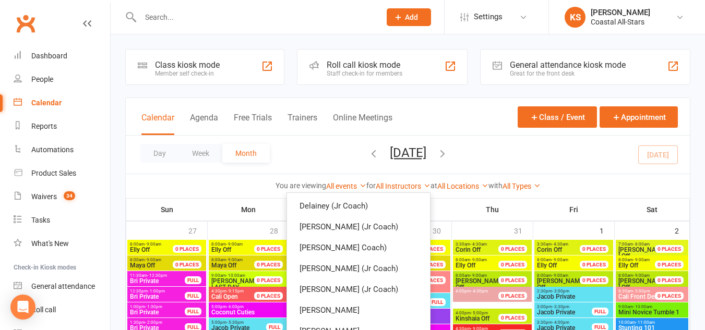
click at [513, 191] on div "All Types 1DAYS OFF Admin All Team Group Stunt Bases Birthday Party Breeze COMP…" at bounding box center [522, 186] width 38 height 11
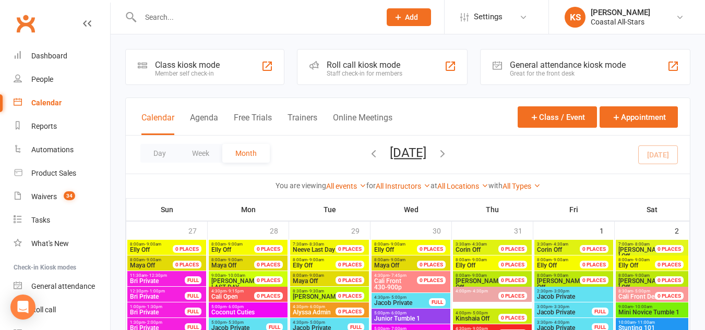
click at [350, 176] on div "You are viewing All events All events Empty events Full events Non-empty events…" at bounding box center [408, 186] width 564 height 24
click at [350, 184] on link "All events" at bounding box center [346, 186] width 40 height 8
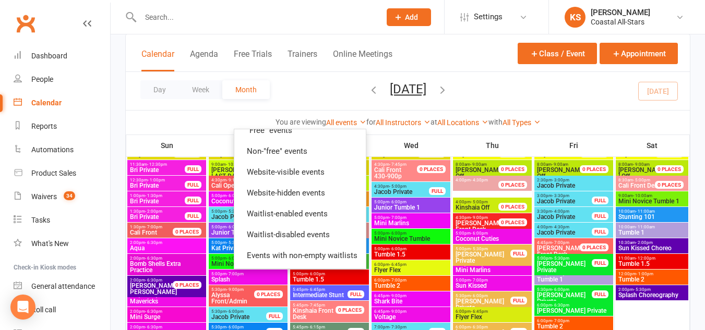
scroll to position [113, 0]
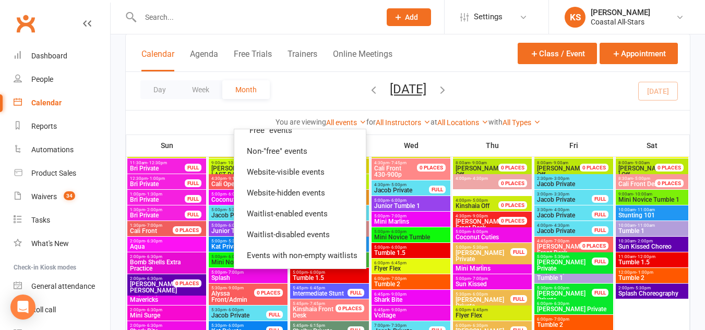
click at [429, 134] on div "Calendar Agenda Free Trials Trainers Online Meetings Class / Event Appointment …" at bounding box center [407, 84] width 565 height 101
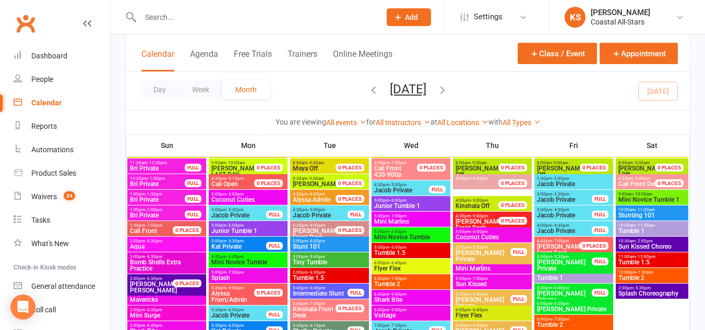
click at [526, 127] on div "All Types 1DAYS OFF Admin All Team Group Stunt Bases Birthday Party Breeze COMP…" at bounding box center [522, 122] width 38 height 11
click at [527, 119] on link "All Types" at bounding box center [522, 123] width 38 height 8
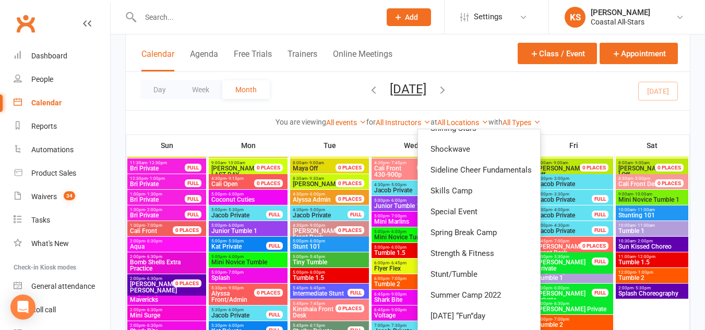
scroll to position [775, 0]
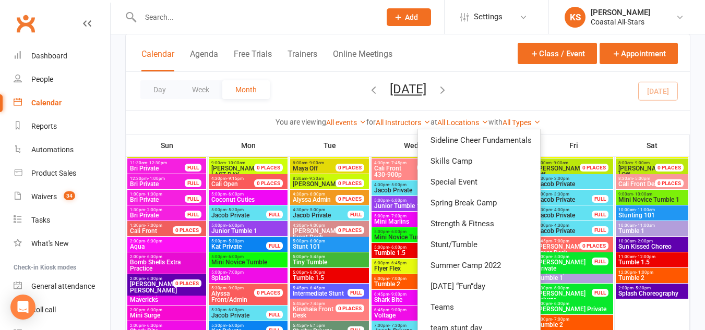
click at [551, 89] on div "Day Week Month [DATE] [DATE] Sun Mon Tue Wed Thu Fri Sat 27 28 29 30 31 01 02 0…" at bounding box center [408, 91] width 564 height 38
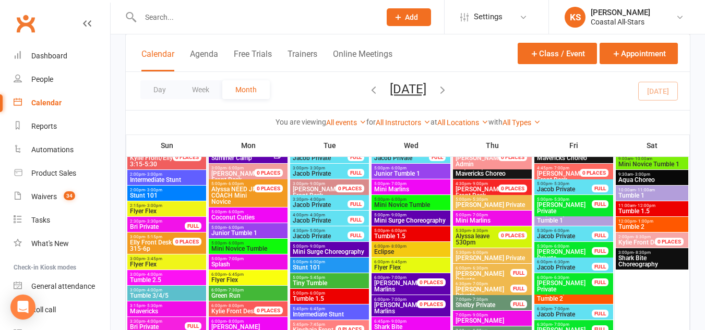
scroll to position [1511, 0]
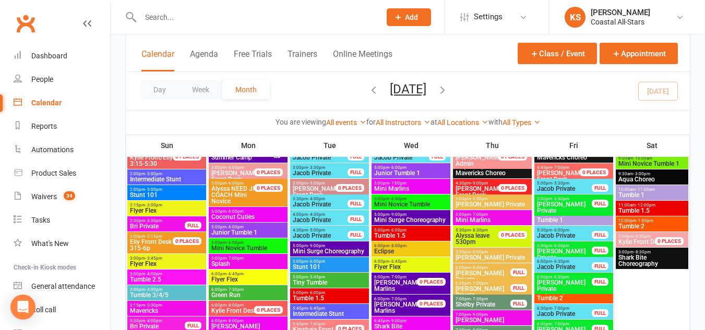
click at [638, 205] on span "- 12:00pm" at bounding box center [646, 205] width 20 height 5
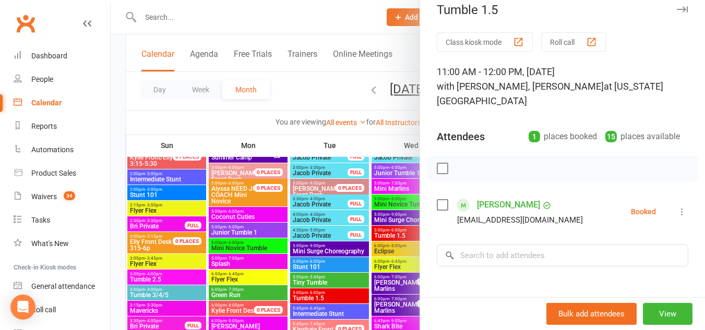
scroll to position [0, 0]
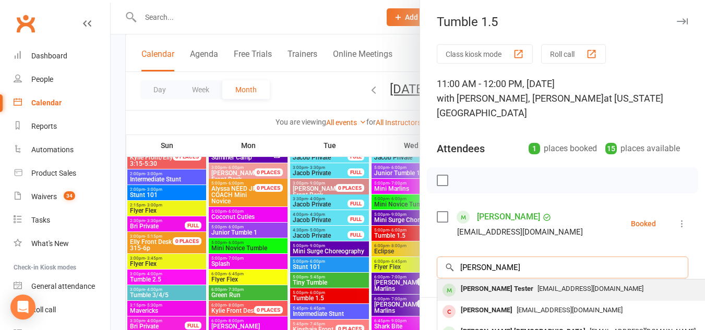
type input "[PERSON_NAME]"
click at [550, 285] on span "[EMAIL_ADDRESS][DOMAIN_NAME]" at bounding box center [591, 289] width 106 height 8
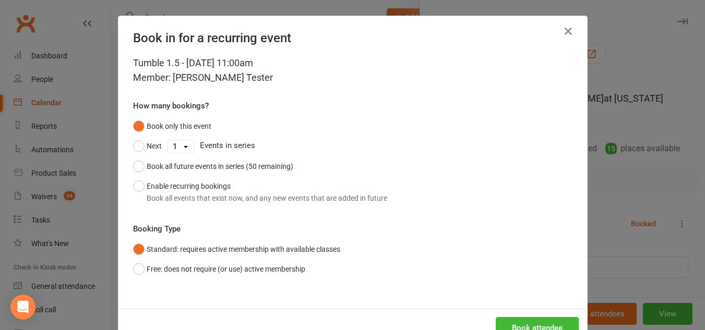
scroll to position [33, 0]
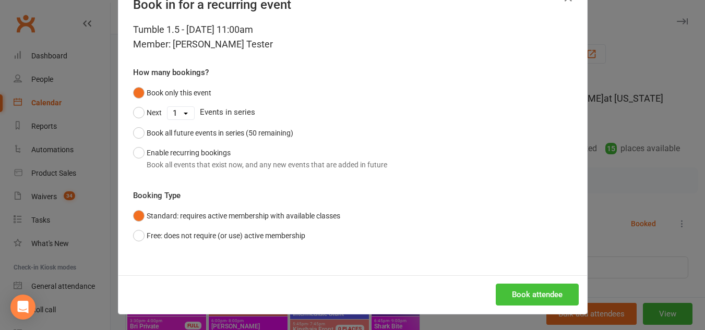
click at [505, 295] on button "Book attendee" at bounding box center [537, 295] width 83 height 22
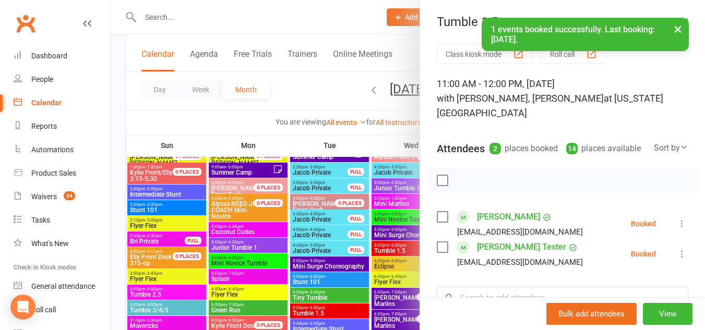
scroll to position [1494, 0]
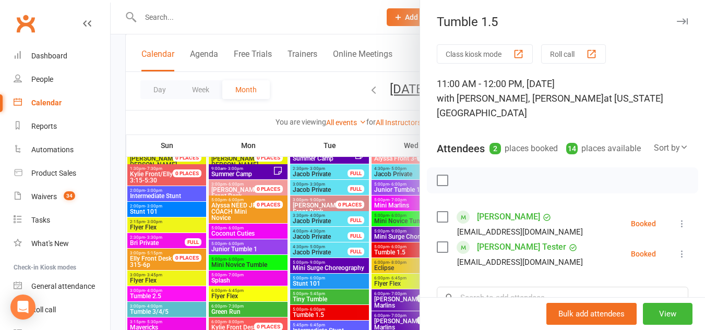
click at [298, 100] on div at bounding box center [408, 165] width 595 height 330
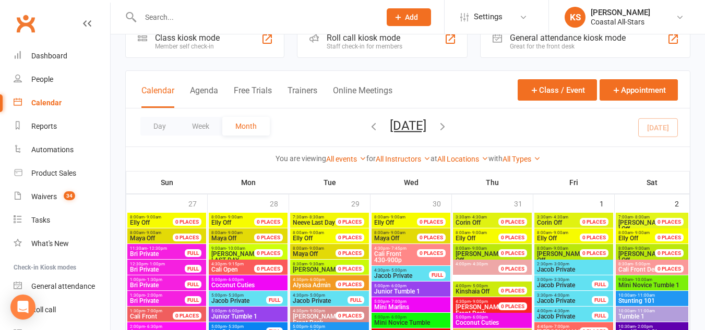
scroll to position [0, 0]
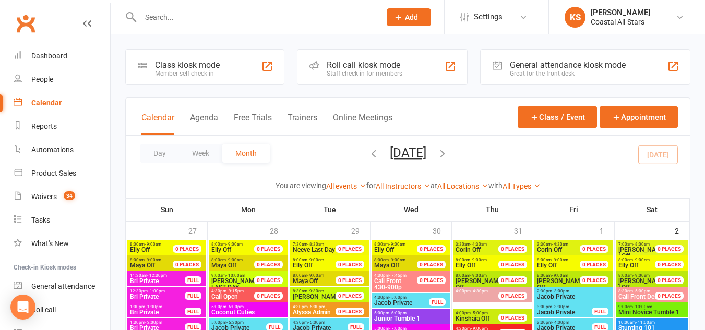
click at [399, 19] on icon at bounding box center [398, 17] width 9 height 9
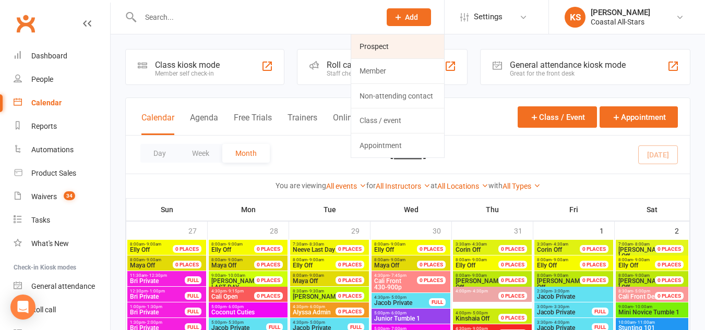
click at [397, 41] on link "Prospect" at bounding box center [397, 46] width 93 height 24
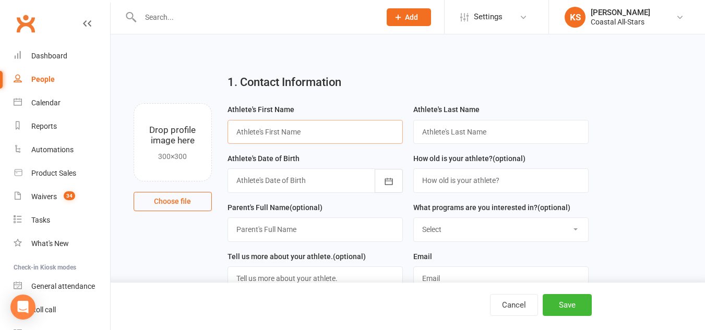
click at [365, 132] on input "text" at bounding box center [315, 132] width 175 height 24
type input "kat"
click at [466, 126] on input "text" at bounding box center [500, 132] width 175 height 24
type input "[PERSON_NAME]"
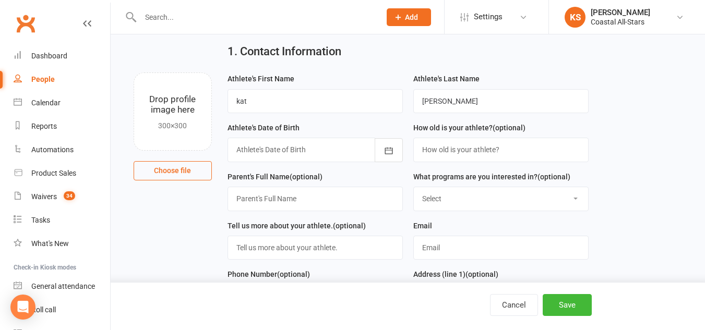
scroll to position [31, 0]
type input "r"
type input "[EMAIL_ADDRESS][DOMAIN_NAME]"
click at [324, 151] on div at bounding box center [315, 149] width 175 height 24
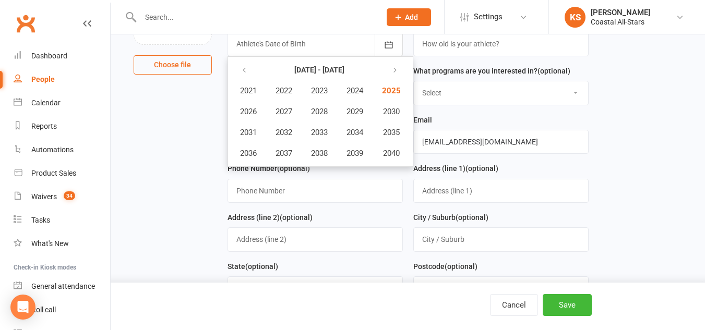
scroll to position [0, 0]
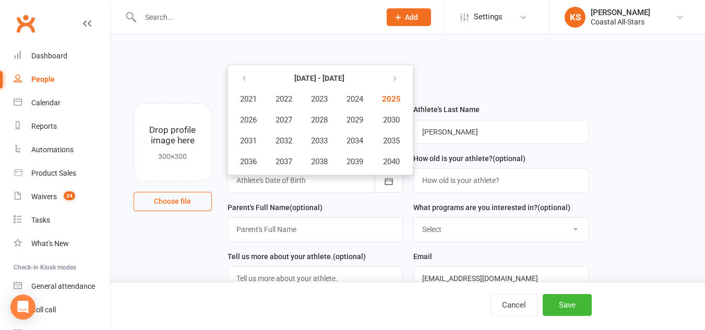
click at [595, 110] on div "[PERSON_NAME]'s First Name [PERSON_NAME]'s Last Name [PERSON_NAME]'s Date of Bi…" at bounding box center [408, 323] width 377 height 441
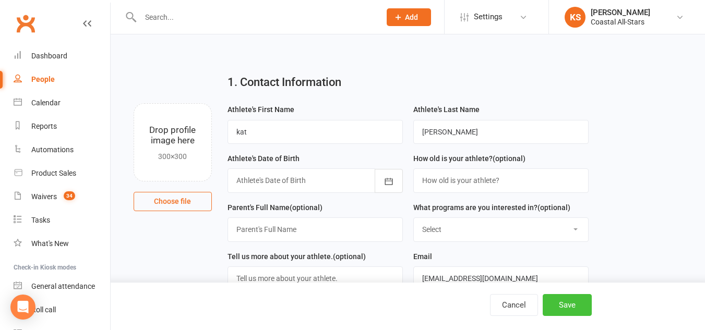
click at [558, 301] on button "Save" at bounding box center [567, 305] width 49 height 22
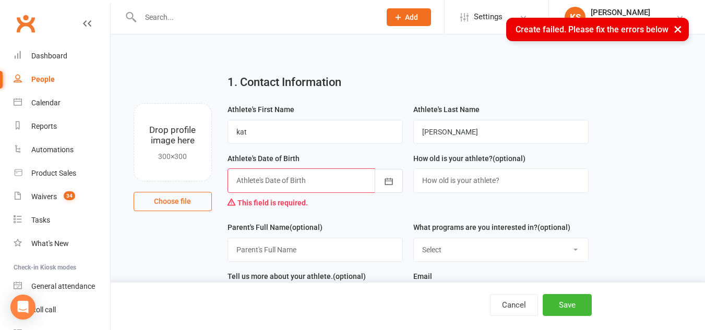
click at [306, 179] on div at bounding box center [315, 181] width 175 height 24
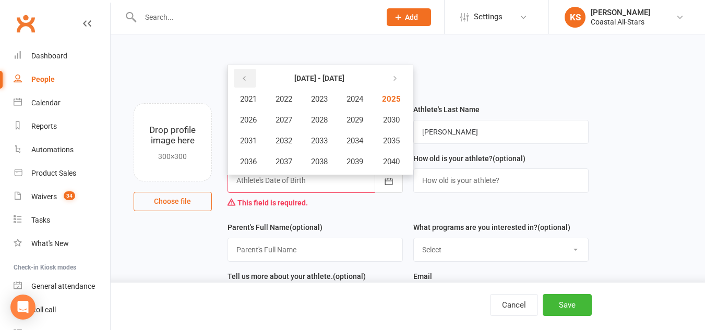
click at [236, 84] on button "button" at bounding box center [245, 78] width 22 height 19
click at [357, 103] on span "2004" at bounding box center [355, 98] width 17 height 9
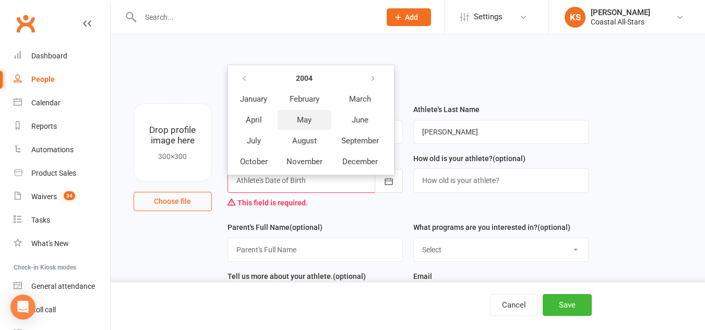
click at [300, 120] on span "May" at bounding box center [304, 119] width 15 height 9
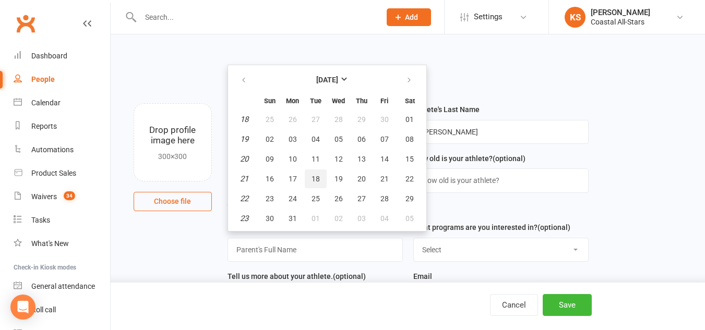
click at [320, 183] on button "18" at bounding box center [316, 179] width 22 height 19
type input "[DATE]"
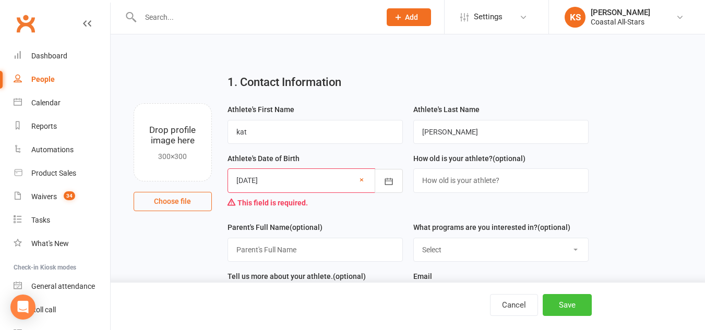
click at [572, 301] on button "Save" at bounding box center [567, 305] width 49 height 22
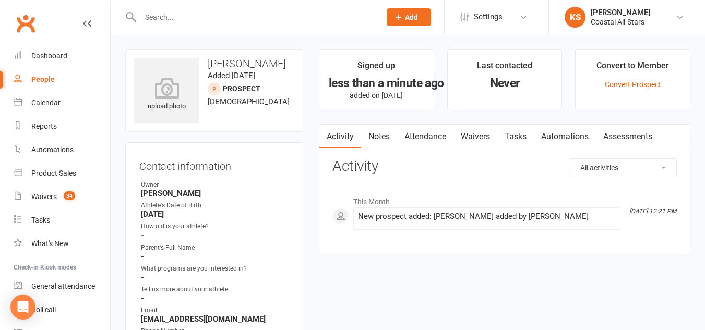
click at [479, 140] on link "Waivers" at bounding box center [476, 137] width 44 height 24
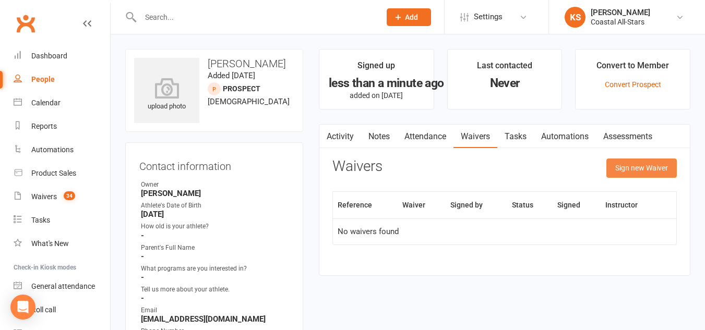
click at [621, 176] on button "Sign new Waiver" at bounding box center [642, 168] width 70 height 19
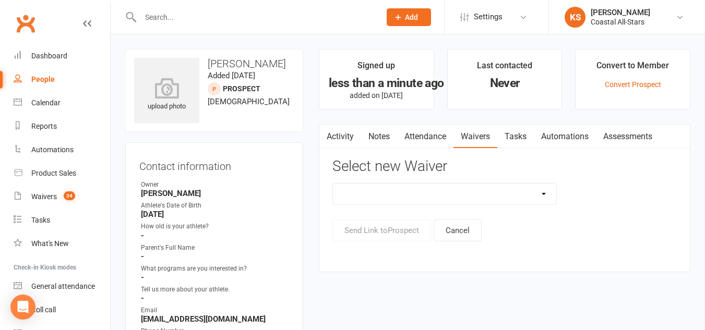
click at [467, 200] on select "AcroYoga 757 Special Event Waiver ACS Event Waiver ([DATE]) Adult 757 Event Wai…" at bounding box center [444, 194] width 223 height 21
click at [653, 258] on div "Activity Notes Attendance Waivers Tasks Automations Assessments Select new Waiv…" at bounding box center [505, 198] width 372 height 148
drag, startPoint x: 649, startPoint y: 83, endPoint x: 672, endPoint y: 65, distance: 29.4
click at [672, 65] on li "Convert to Member Convert Prospect" at bounding box center [632, 79] width 115 height 61
click at [647, 82] on link "Convert Prospect" at bounding box center [633, 84] width 56 height 8
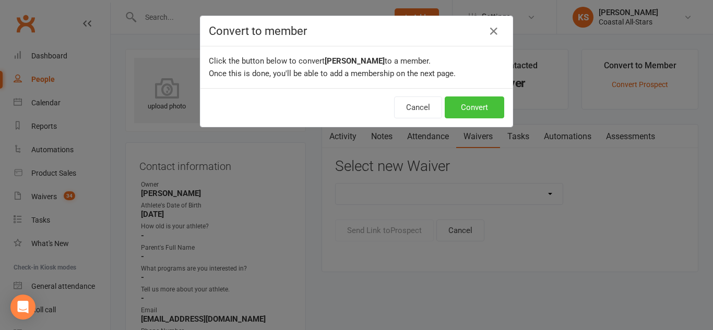
click at [492, 99] on button "Convert" at bounding box center [475, 108] width 60 height 22
